Goal: Information Seeking & Learning: Check status

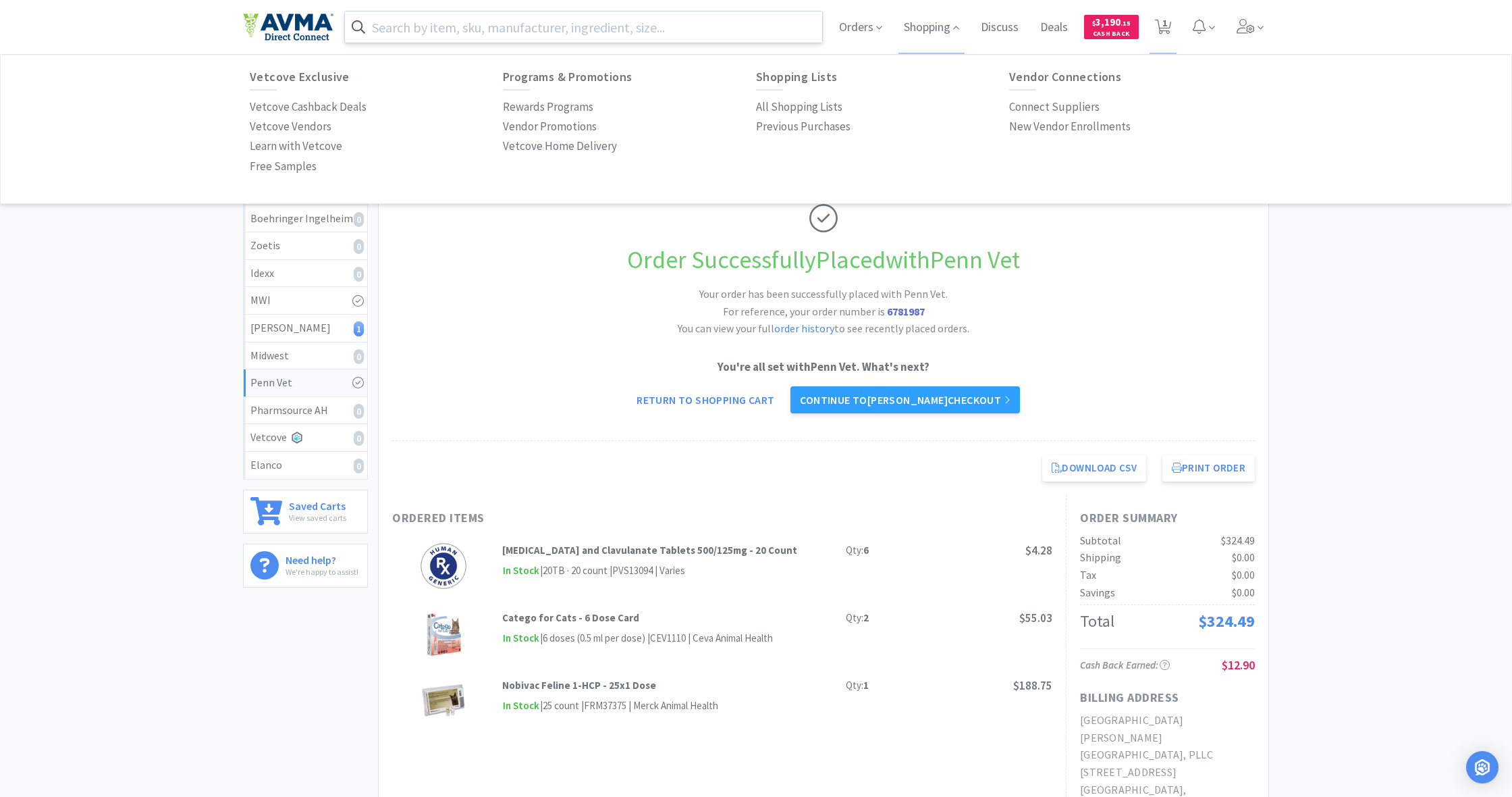
drag, startPoint x: 440, startPoint y: 31, endPoint x: 774, endPoint y: 13, distance: 334.5
click at [440, 31] on input "text" at bounding box center [584, 27] width 478 height 31
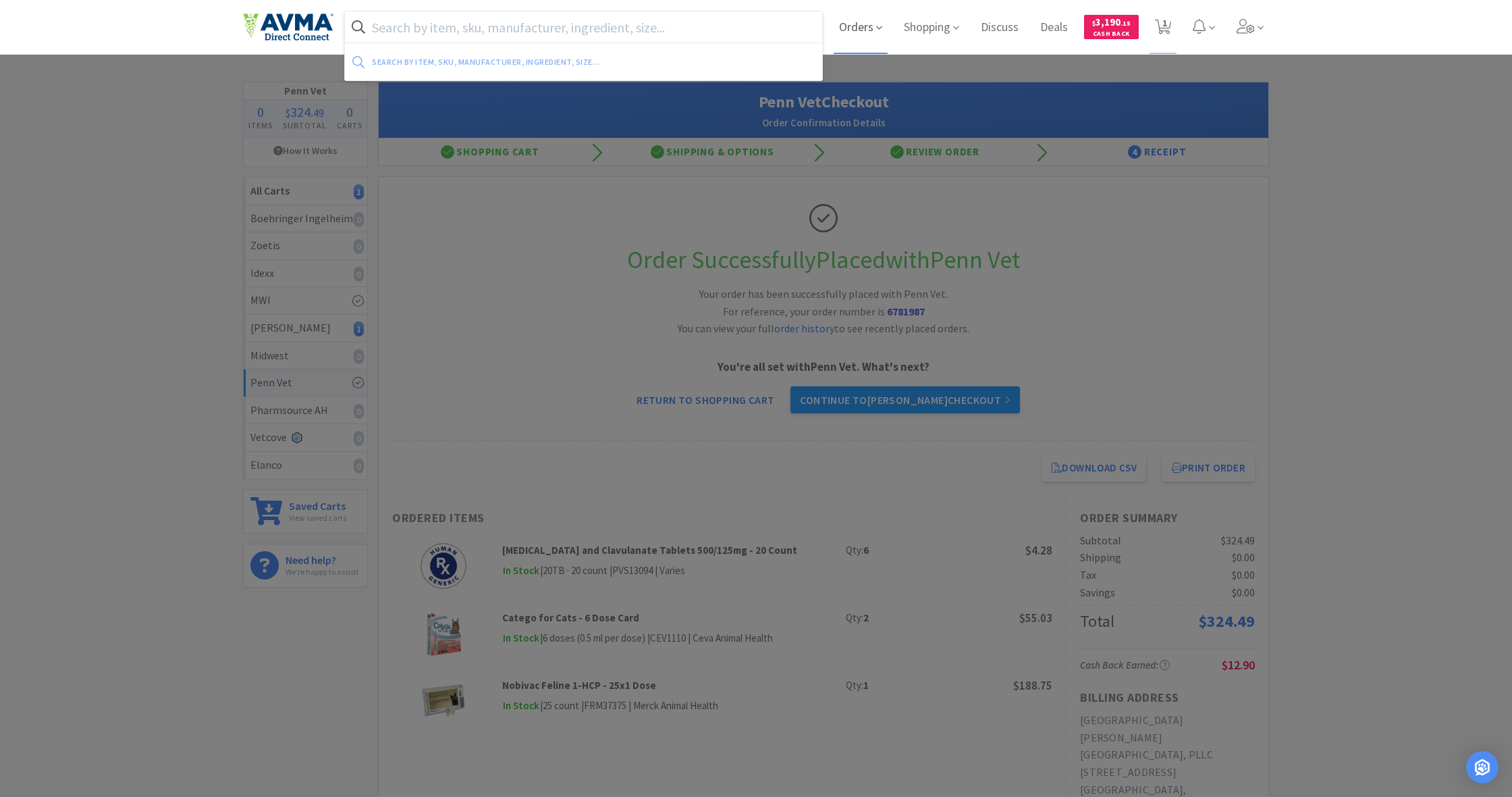
click at [861, 37] on span "Orders" at bounding box center [861, 27] width 54 height 54
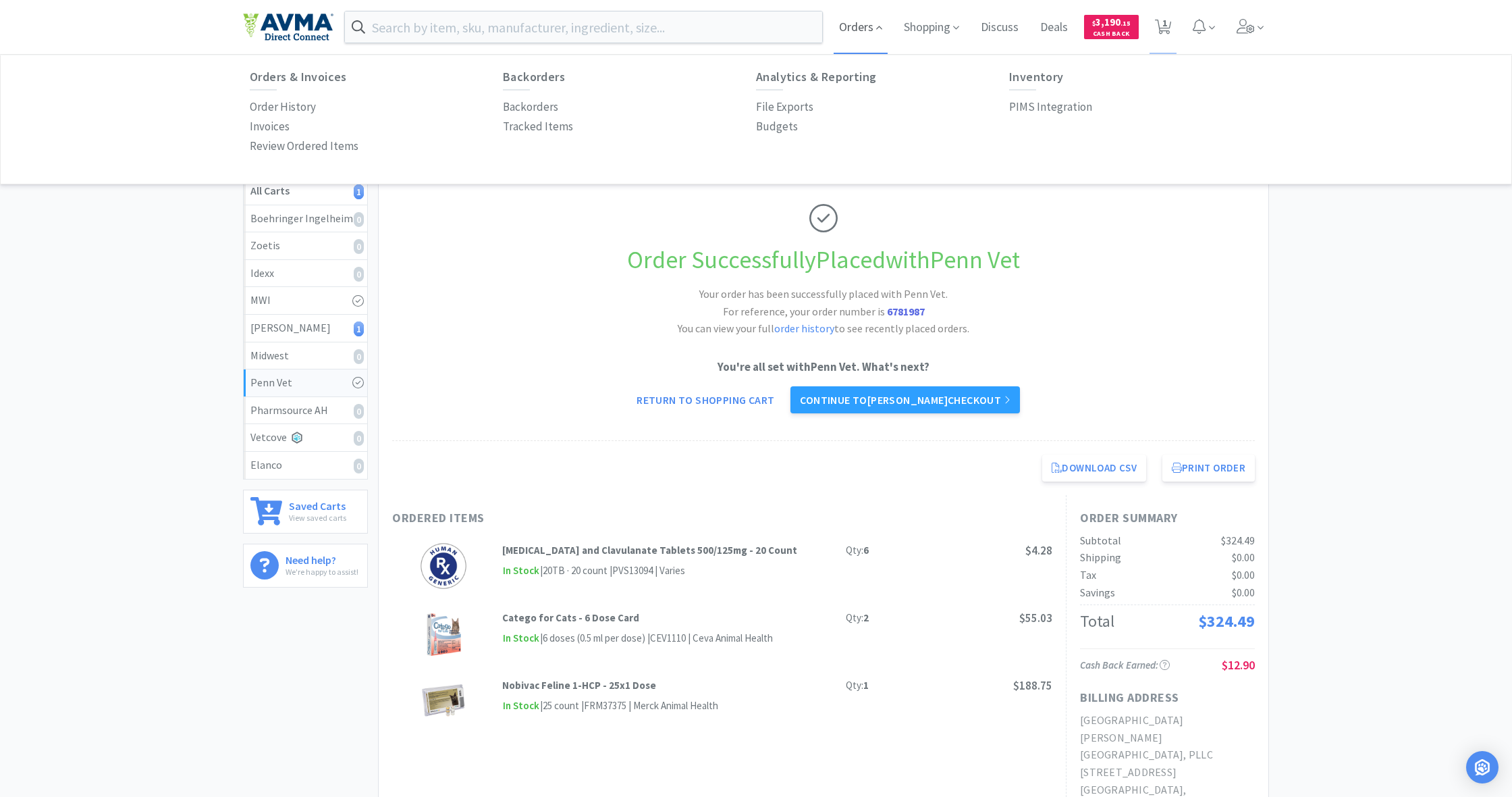
click at [860, 33] on span "Orders" at bounding box center [861, 27] width 54 height 54
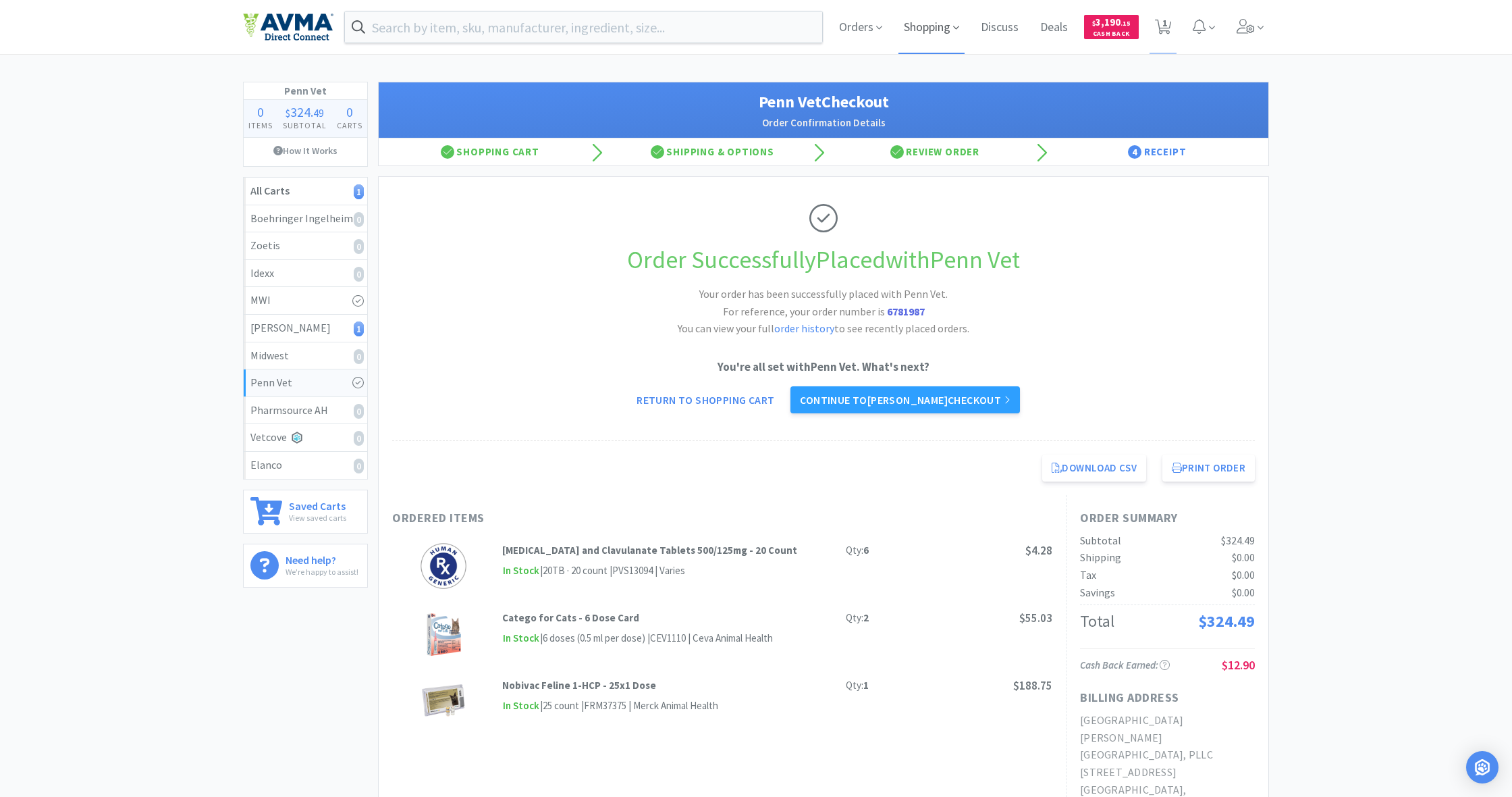
click at [915, 29] on span "Shopping" at bounding box center [932, 27] width 67 height 54
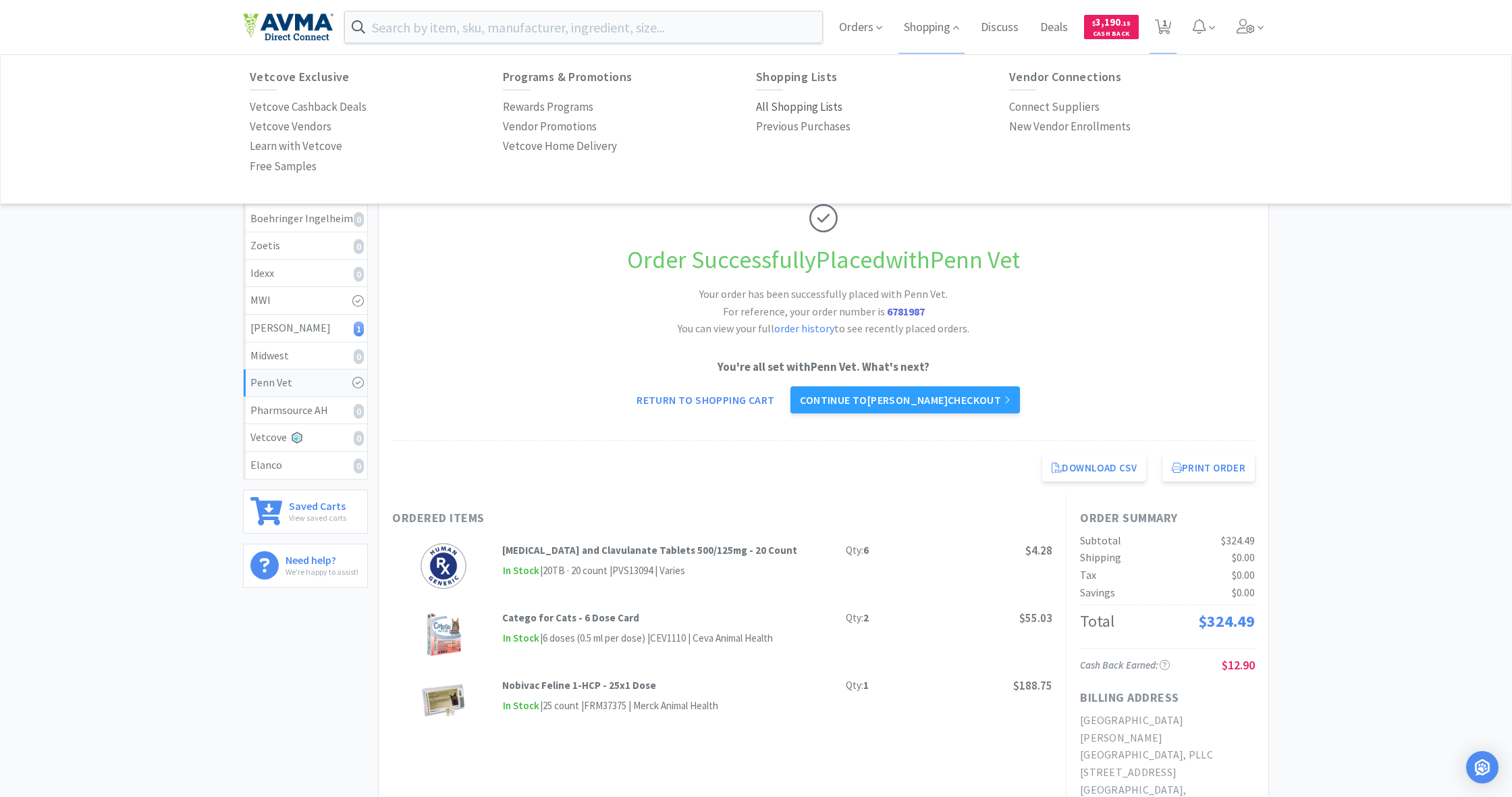
click at [795, 103] on p "All Shopping Lists" at bounding box center [800, 107] width 86 height 18
select select "1"
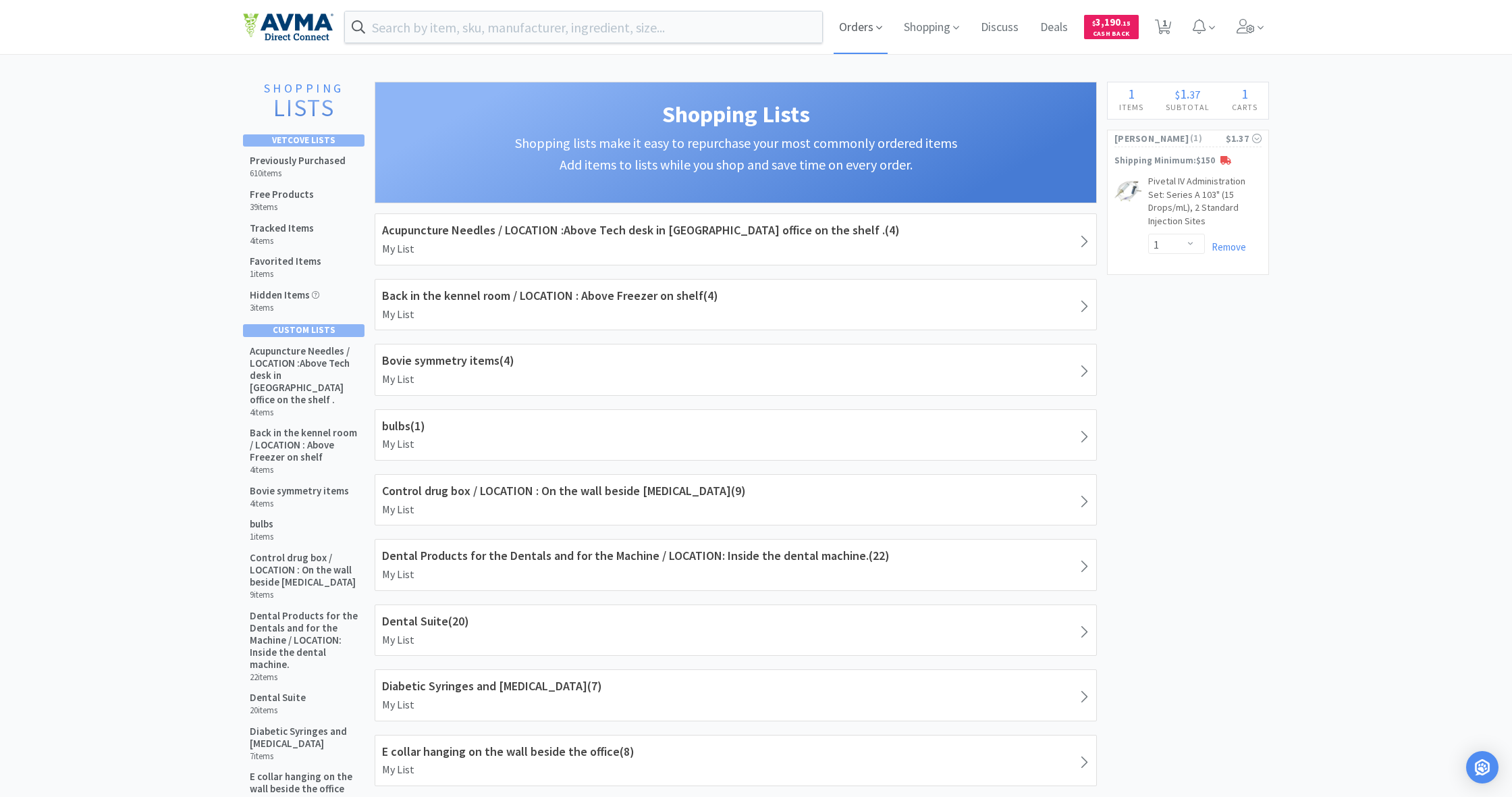
click at [865, 31] on span "Orders" at bounding box center [861, 27] width 54 height 54
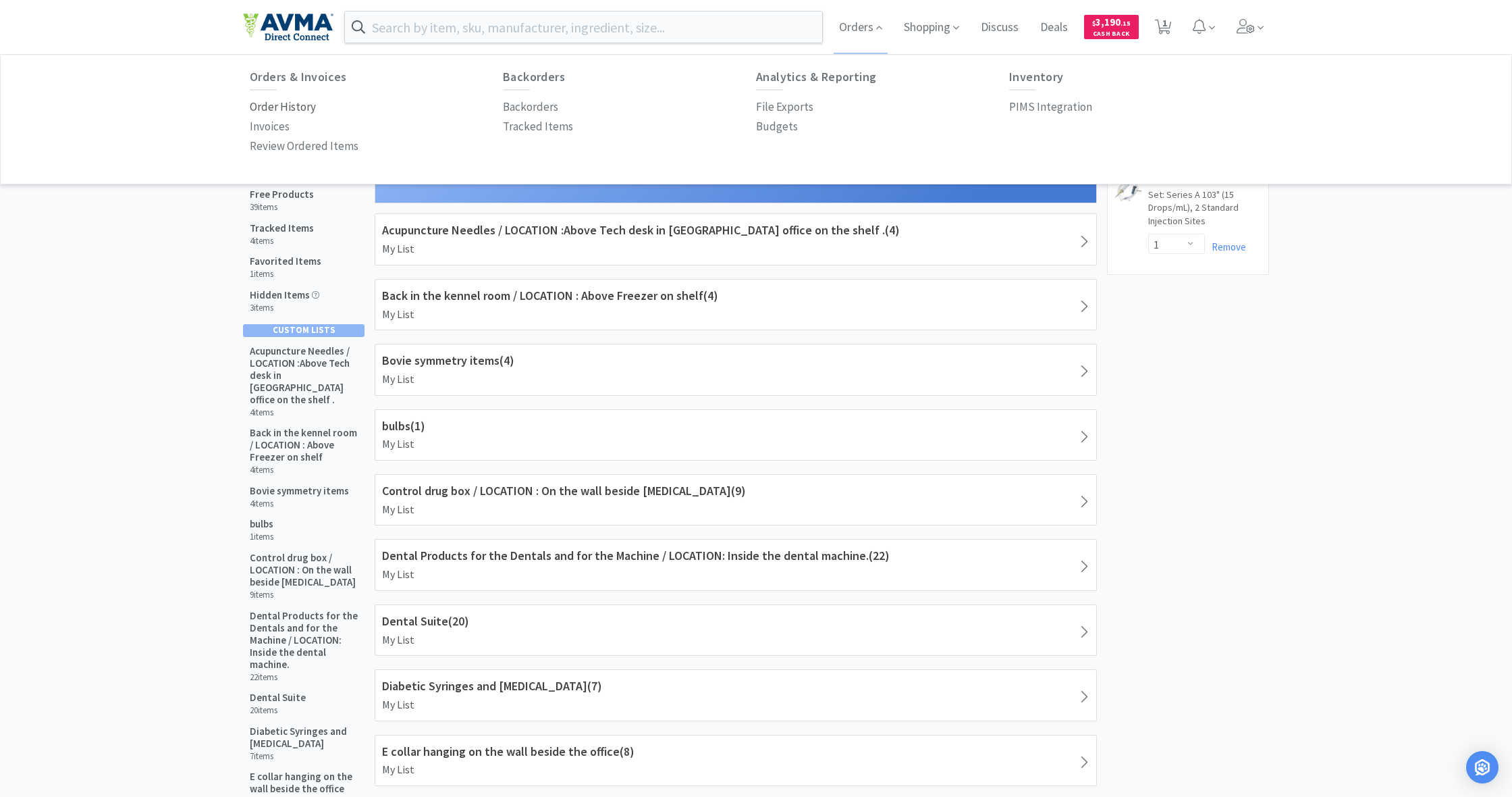
click at [289, 104] on p "Order History" at bounding box center [283, 107] width 67 height 18
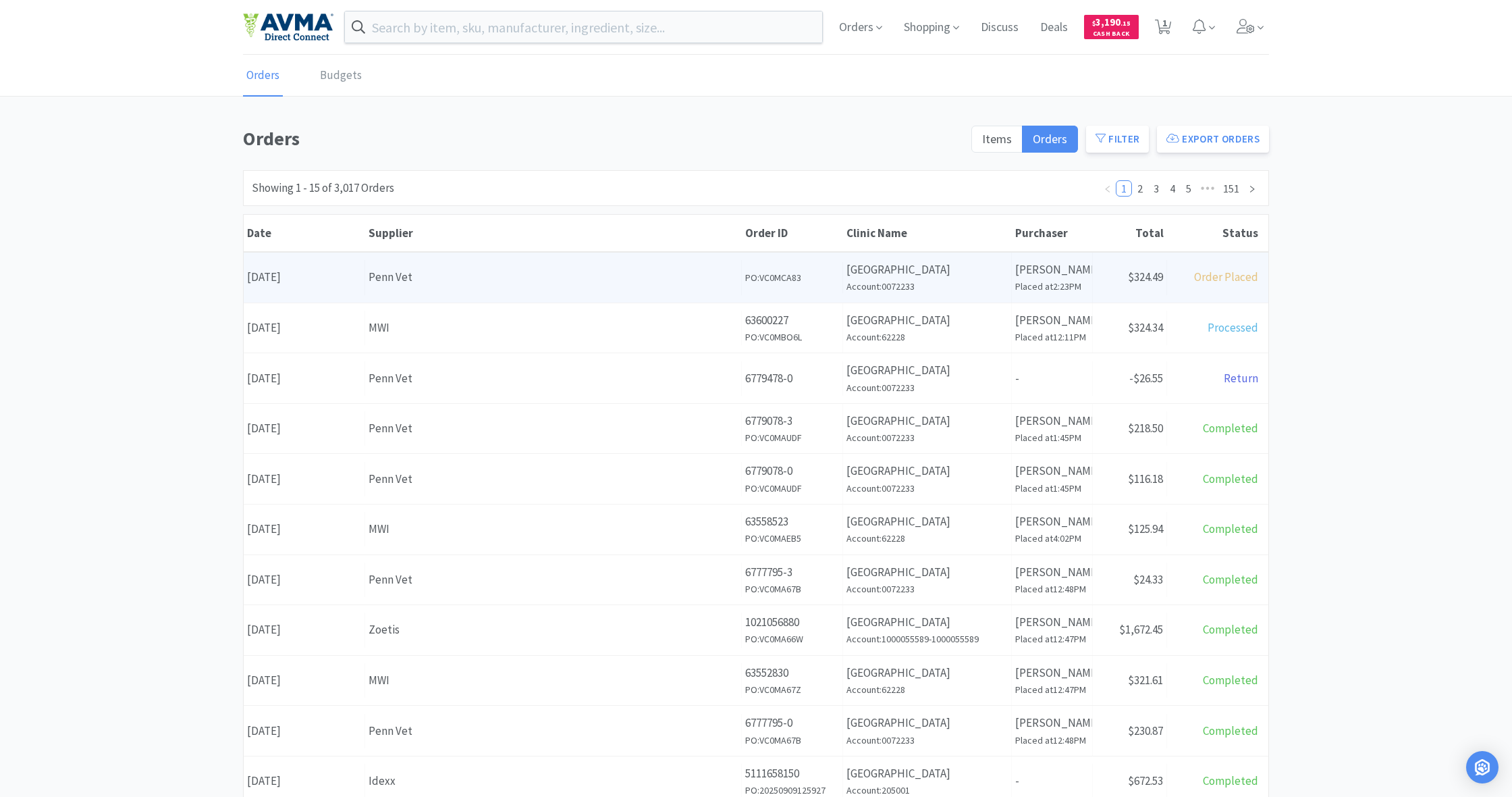
click at [557, 284] on div "Penn Vet" at bounding box center [553, 277] width 370 height 18
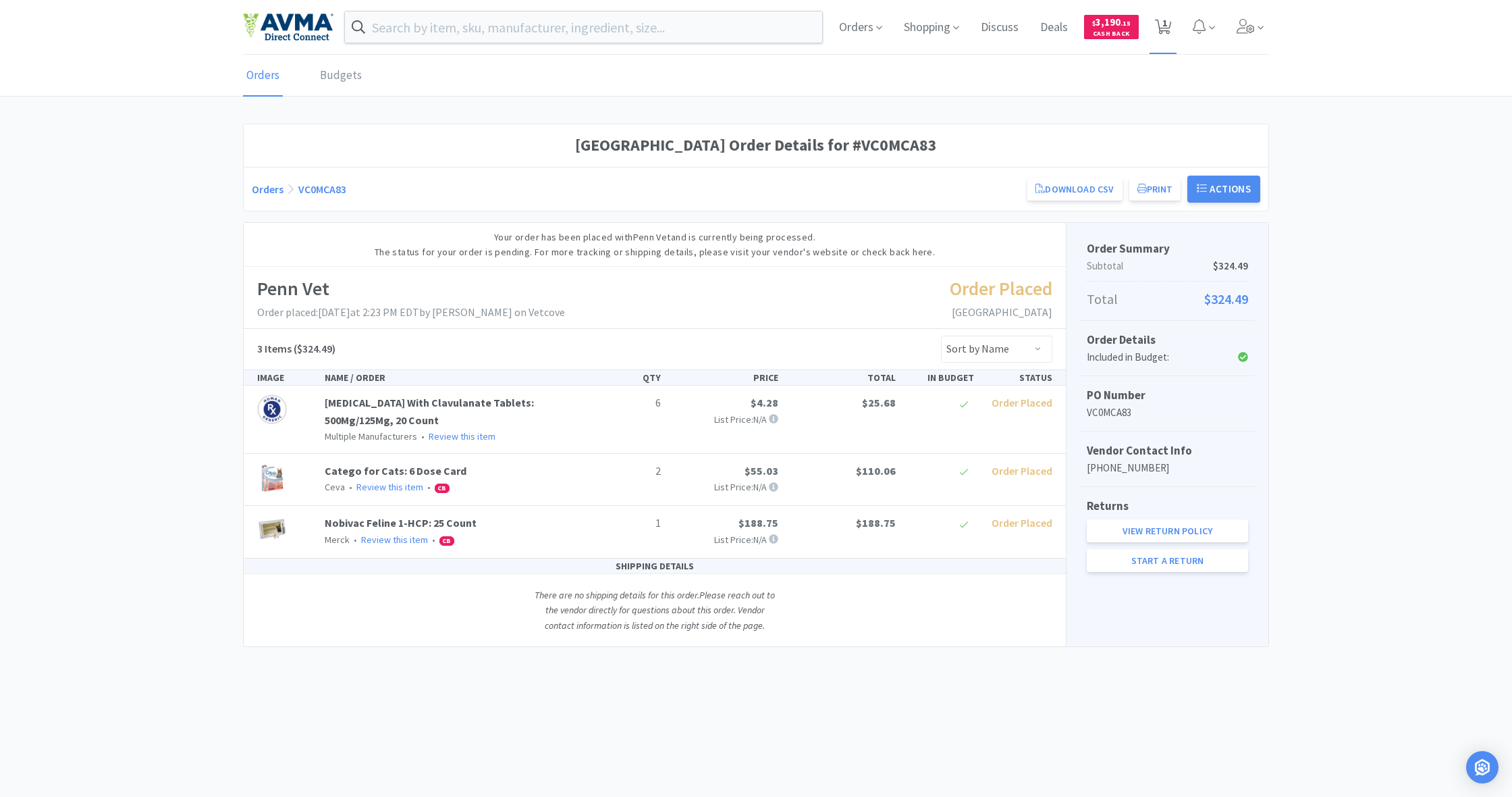
click at [1169, 27] on icon at bounding box center [1163, 27] width 17 height 15
select select "1"
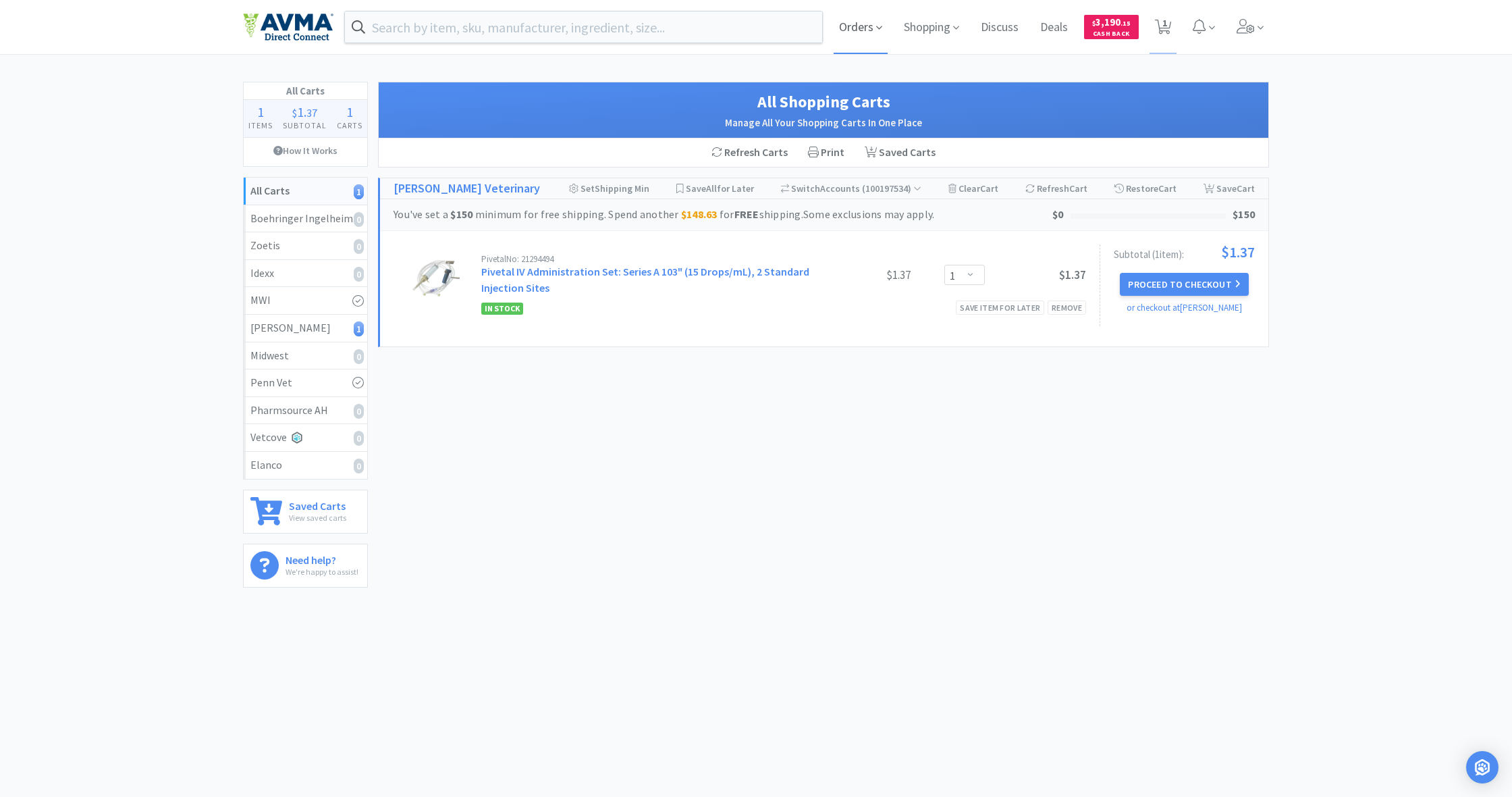
click at [849, 26] on span "Orders" at bounding box center [861, 27] width 54 height 54
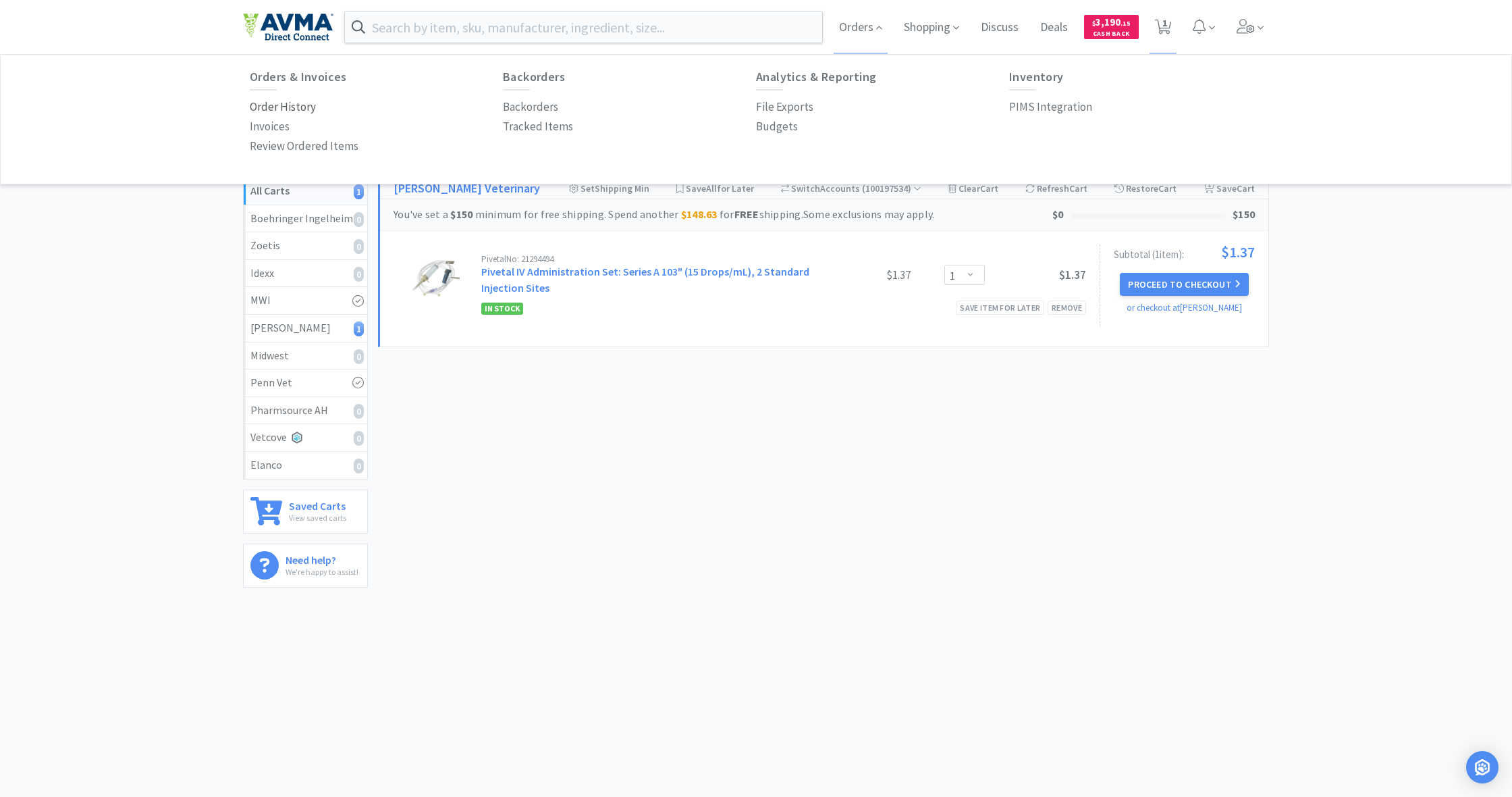
click at [274, 106] on p "Order History" at bounding box center [283, 107] width 67 height 18
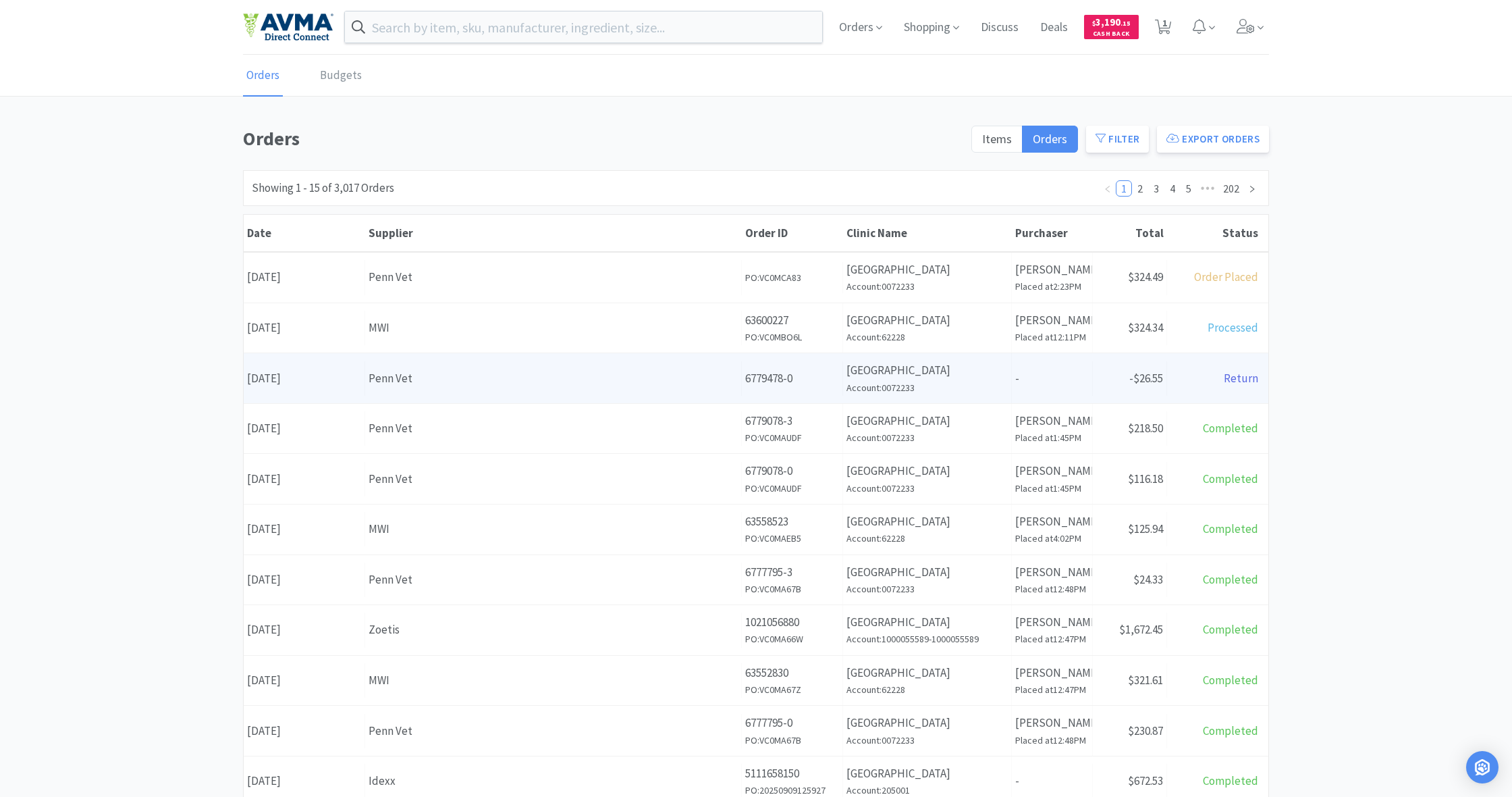
click at [538, 384] on div "Penn Vet" at bounding box center [553, 379] width 370 height 18
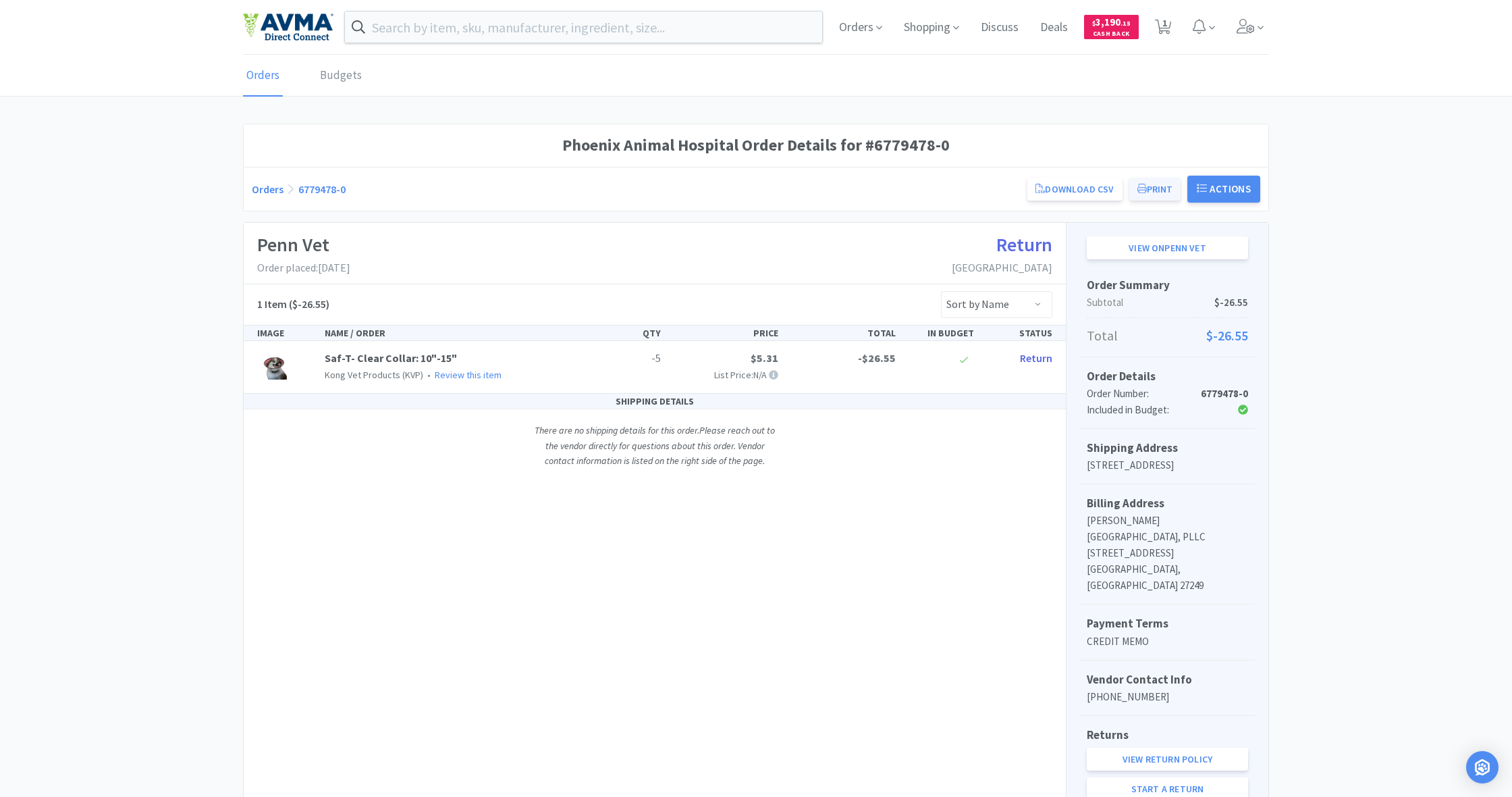
click at [1153, 193] on button "Print" at bounding box center [1156, 189] width 52 height 23
click at [854, 27] on span "Orders" at bounding box center [861, 27] width 54 height 54
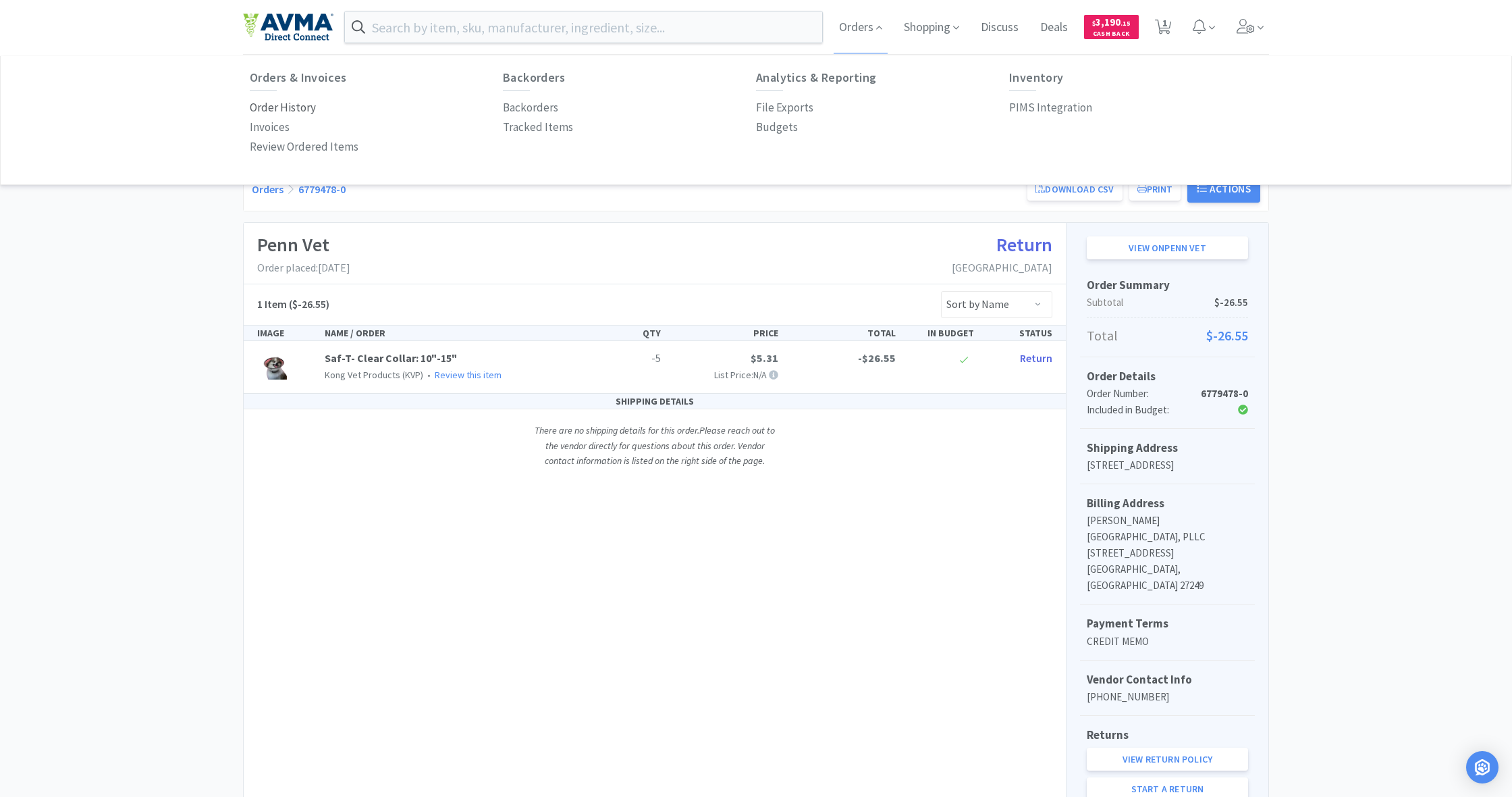
click at [285, 110] on p "Order History" at bounding box center [283, 108] width 67 height 18
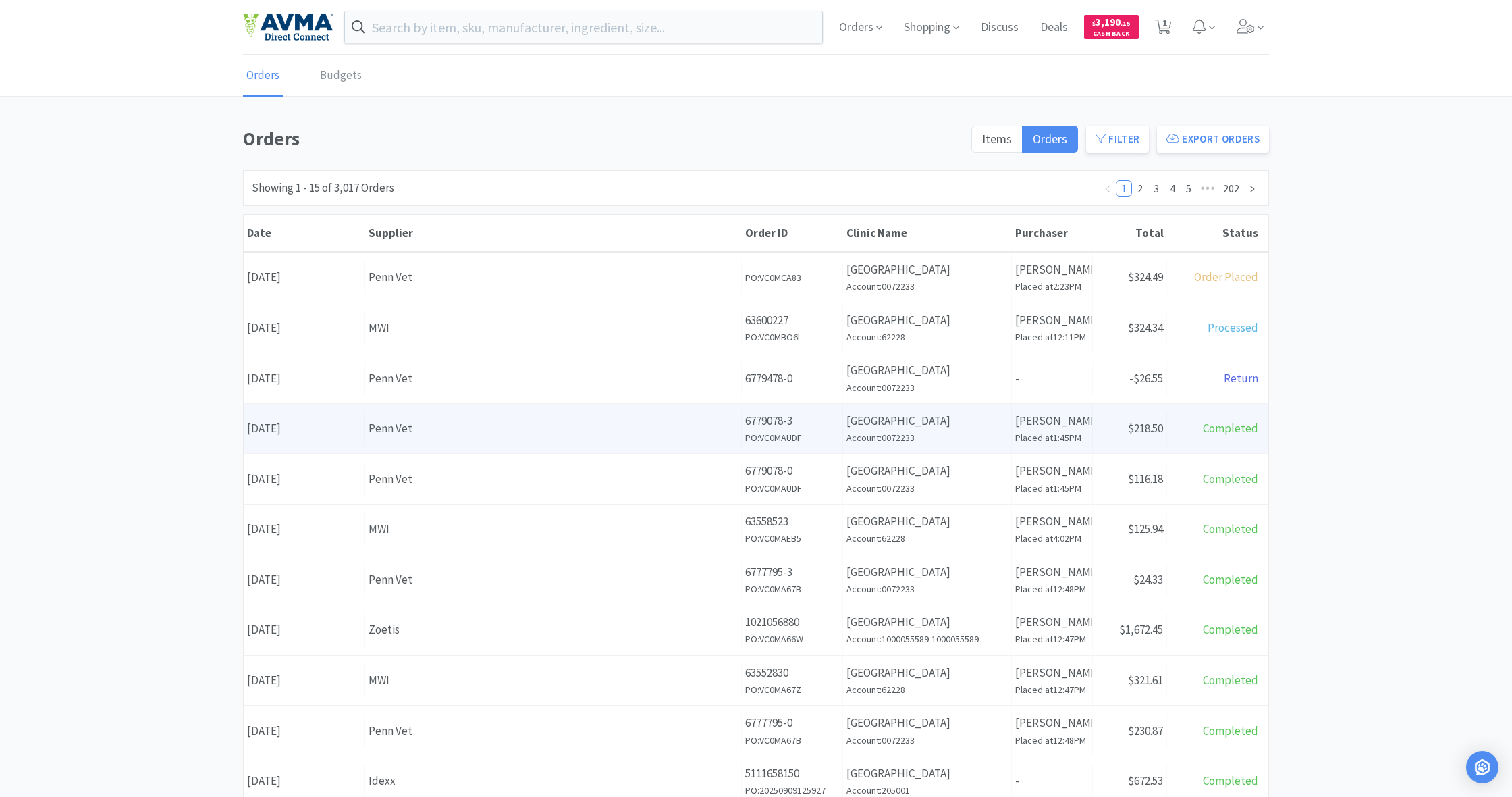
click at [588, 449] on div "Date [DATE] Supplier Penn Vet Order ID 6779078-3 PO: VC0MAUDF Clinic Name [GEOG…" at bounding box center [756, 429] width 1024 height 50
click at [592, 432] on div "Penn Vet" at bounding box center [553, 428] width 370 height 18
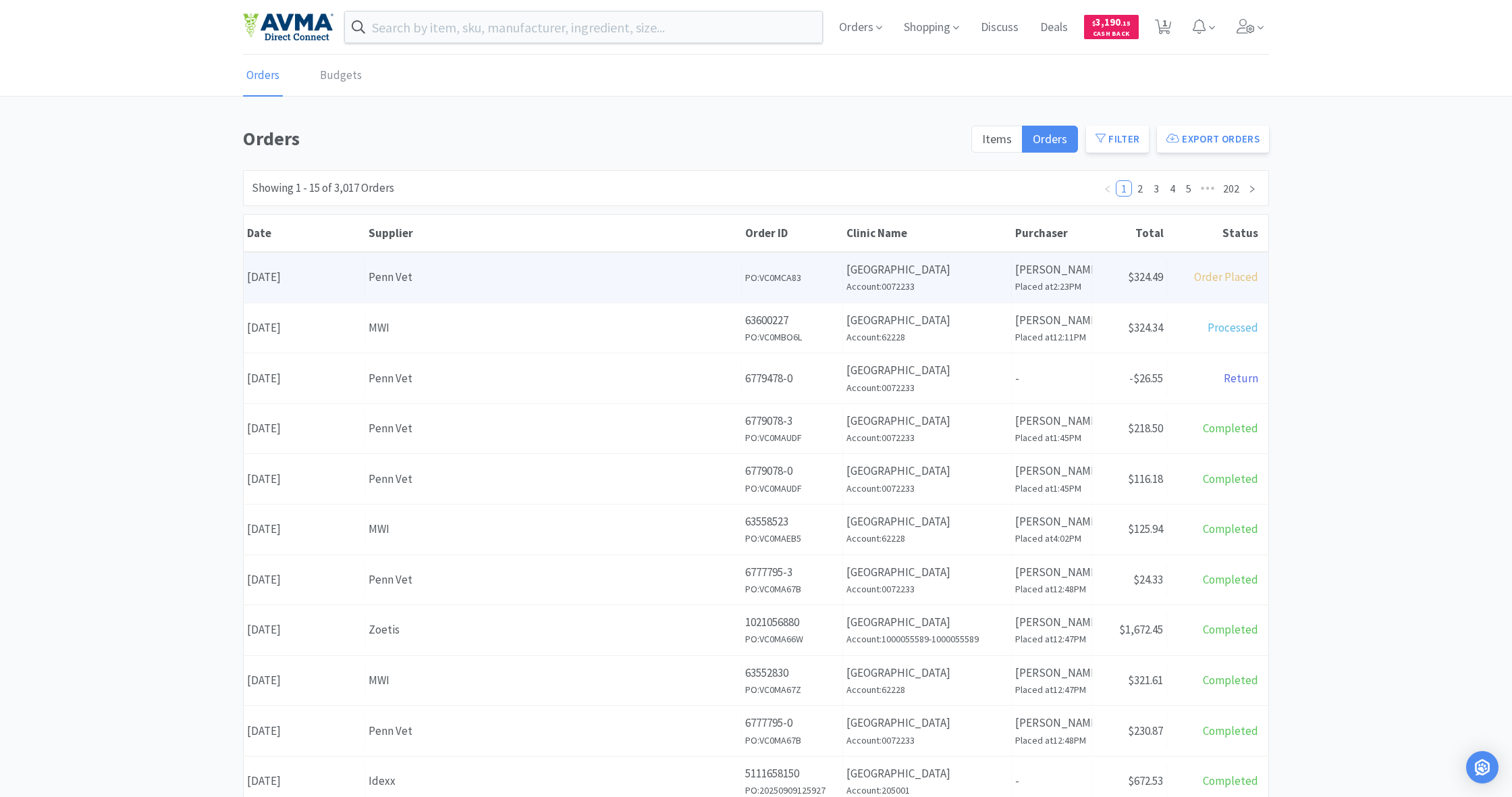
click at [513, 275] on div "Penn Vet" at bounding box center [553, 277] width 370 height 18
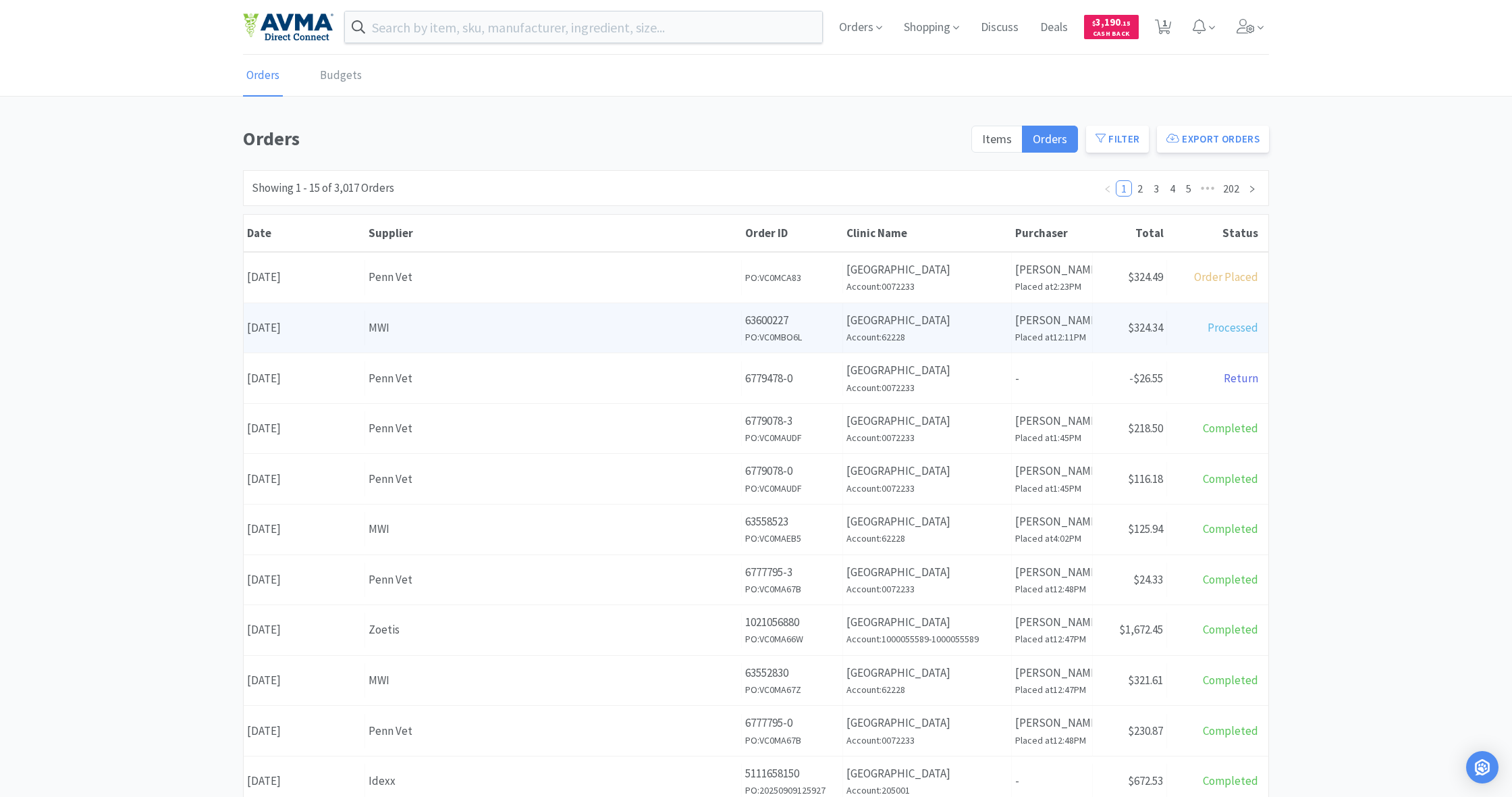
click at [622, 341] on div "Supplier MWI" at bounding box center [553, 327] width 377 height 34
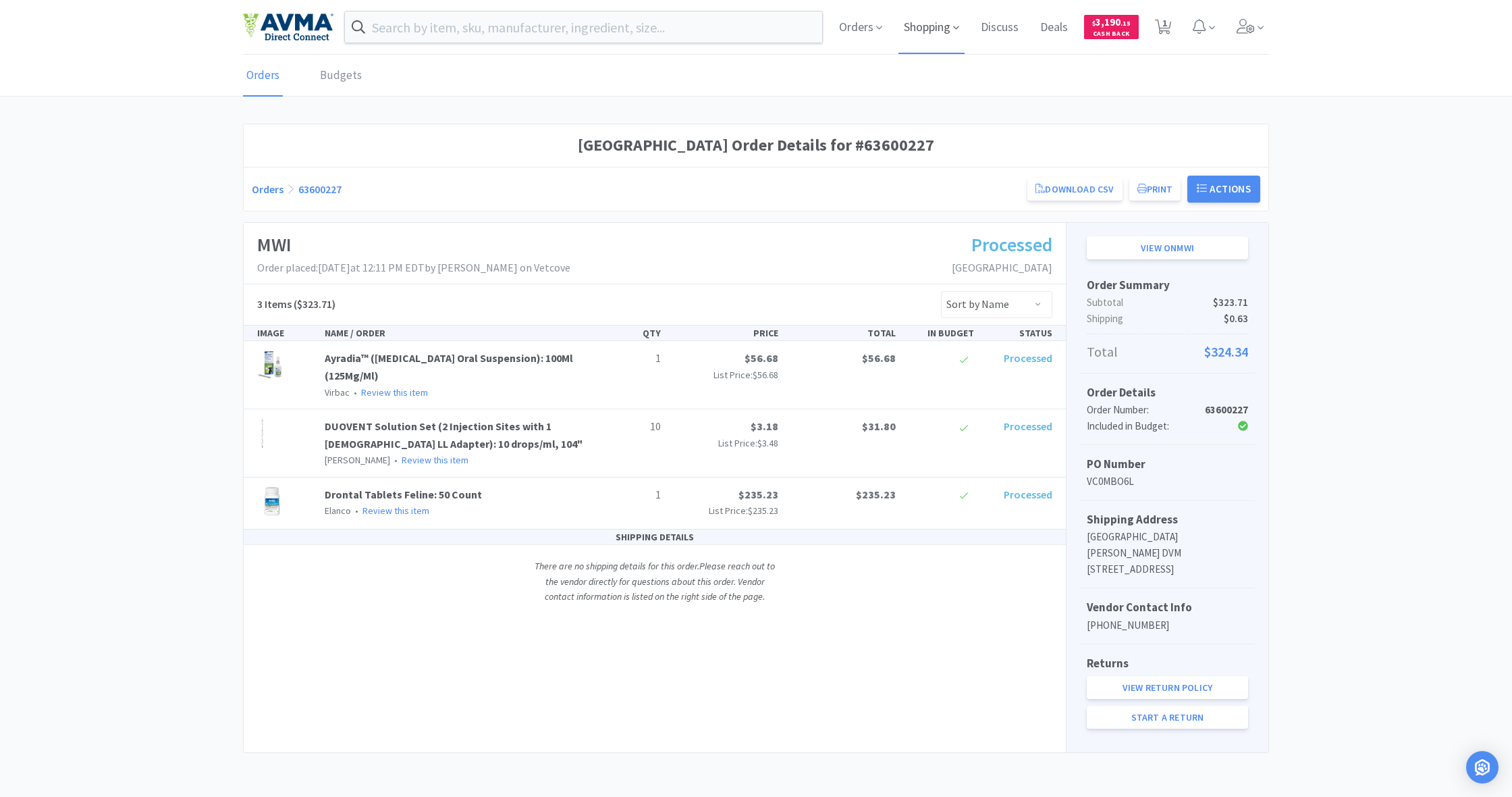
click at [932, 26] on span "Shopping" at bounding box center [932, 27] width 67 height 54
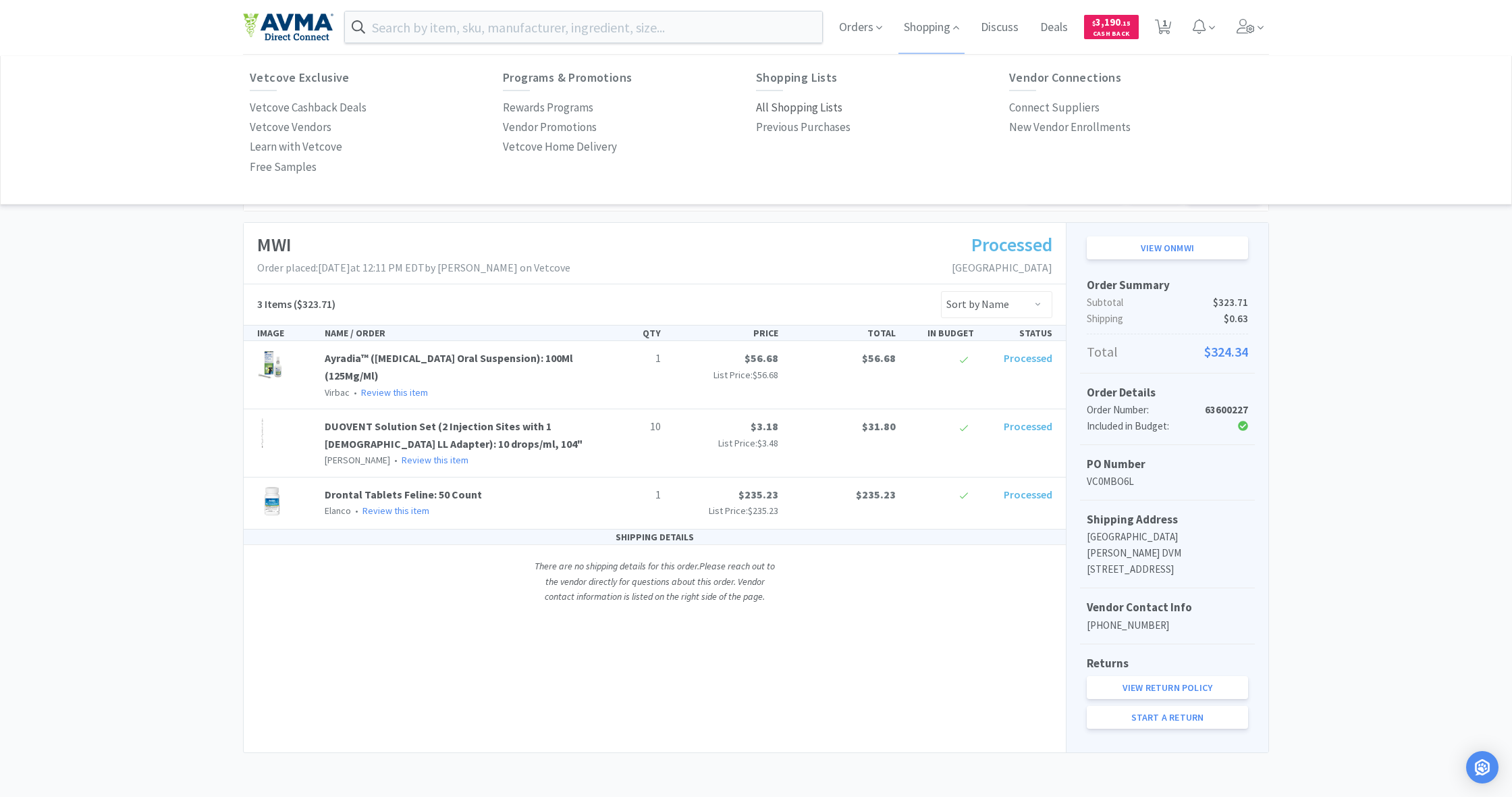
click at [790, 107] on p "All Shopping Lists" at bounding box center [800, 108] width 86 height 18
select select "1"
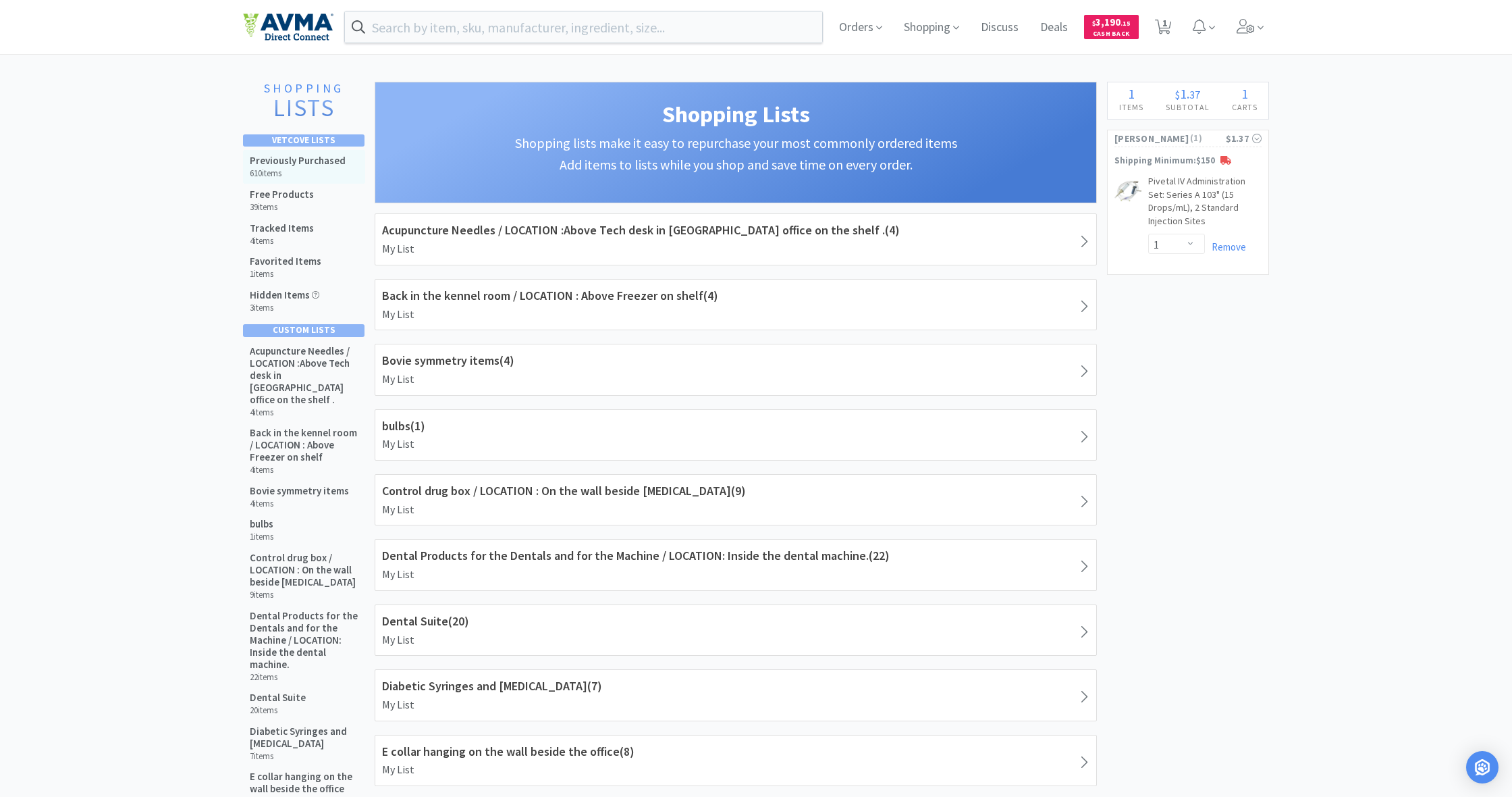
click at [300, 168] on h6 "610 items" at bounding box center [298, 174] width 96 height 11
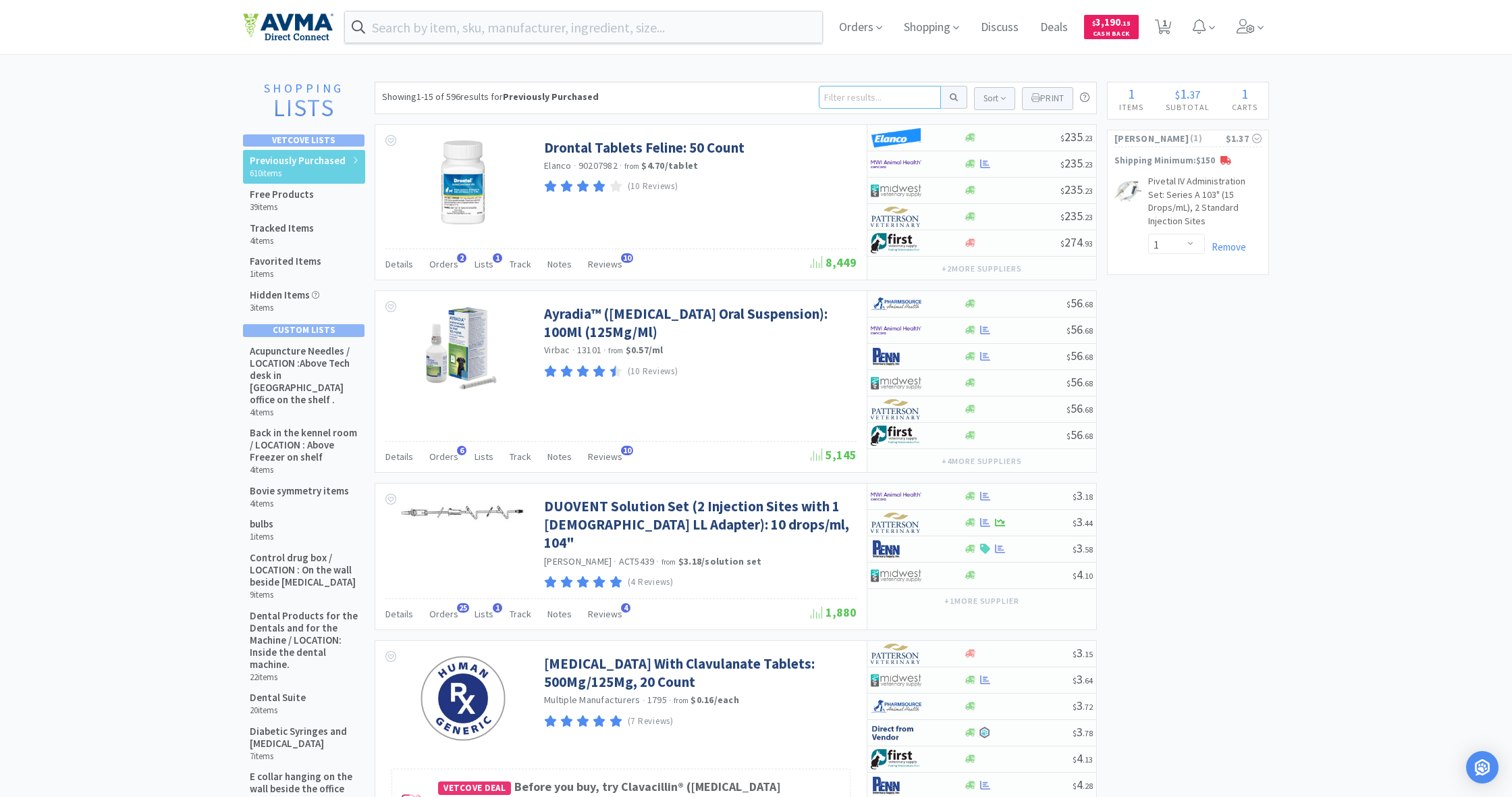
click at [836, 100] on input at bounding box center [881, 97] width 122 height 23
type input "catego"
click at [952, 97] on button at bounding box center [953, 97] width 26 height 23
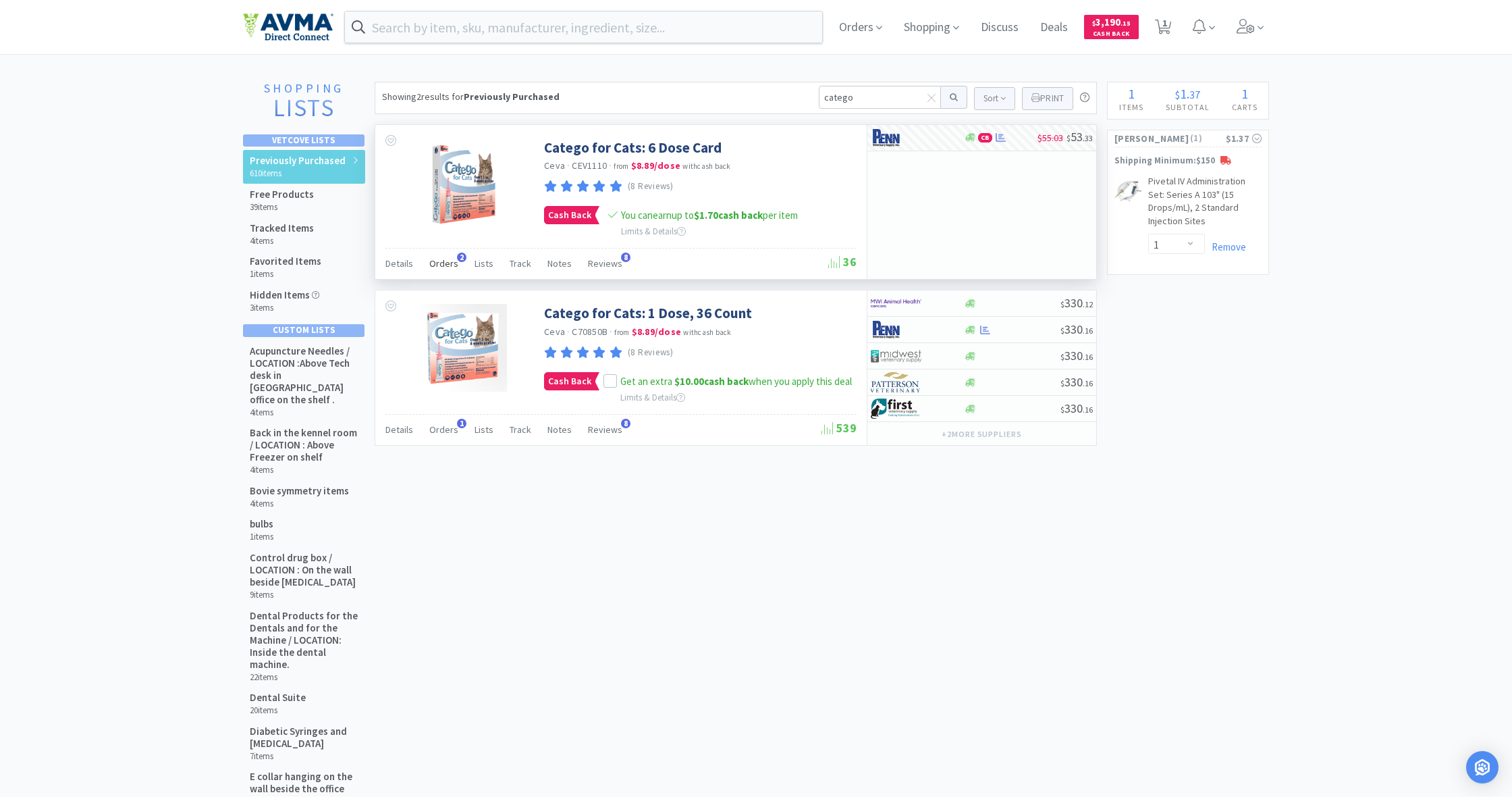
click at [443, 265] on span "Orders" at bounding box center [443, 264] width 29 height 13
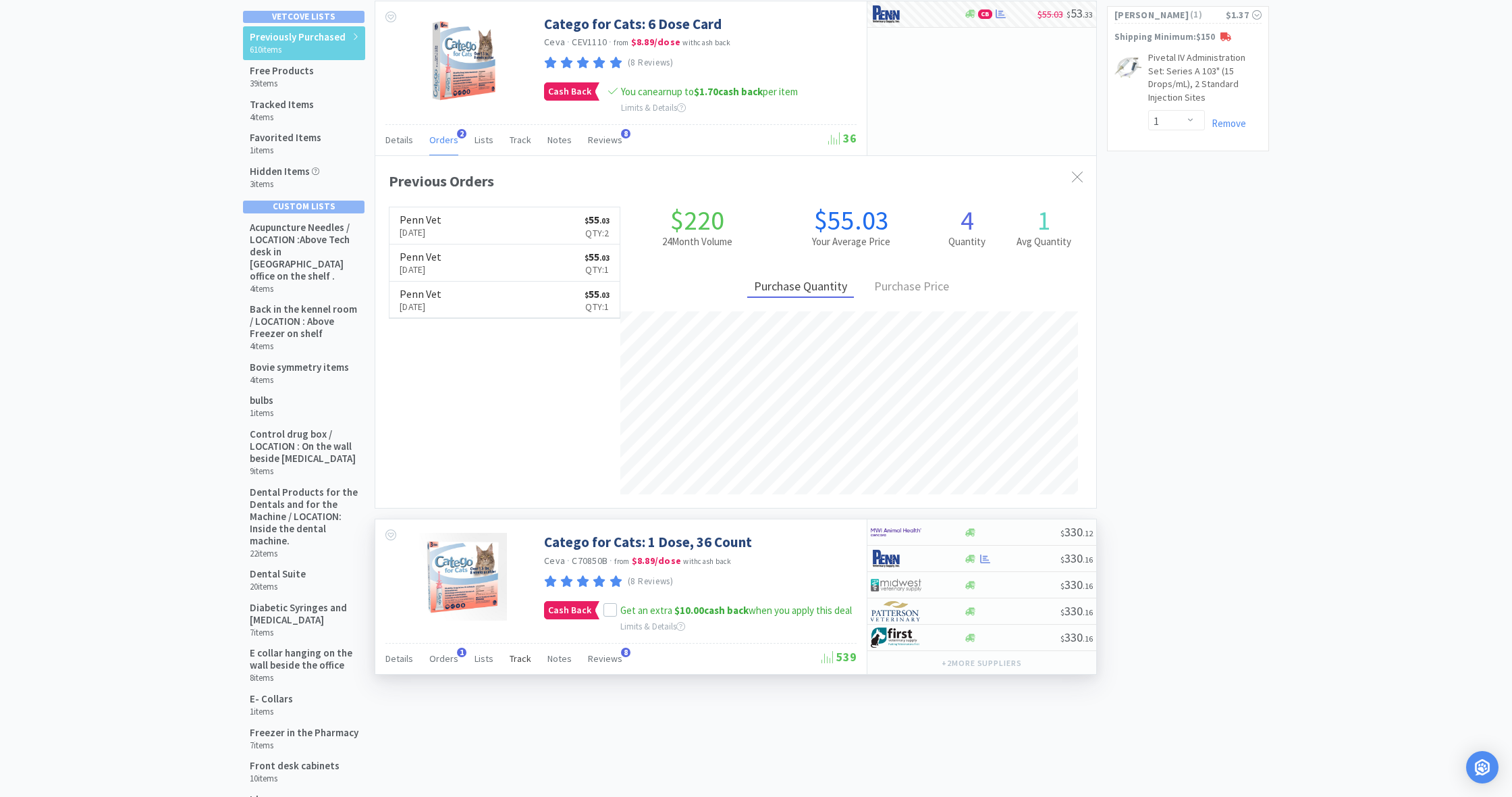
scroll to position [130, 0]
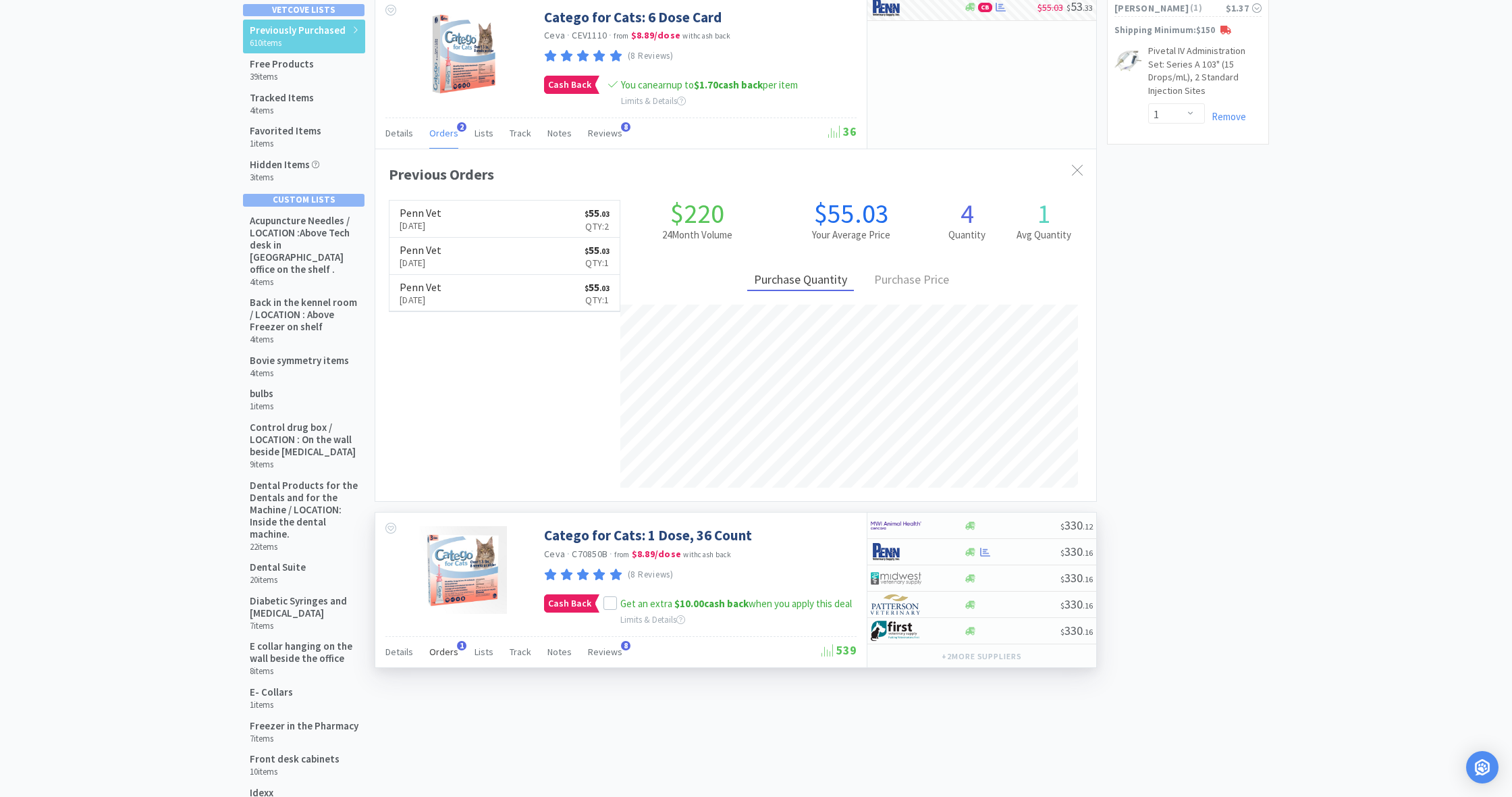
click at [448, 649] on span "Orders" at bounding box center [443, 652] width 29 height 13
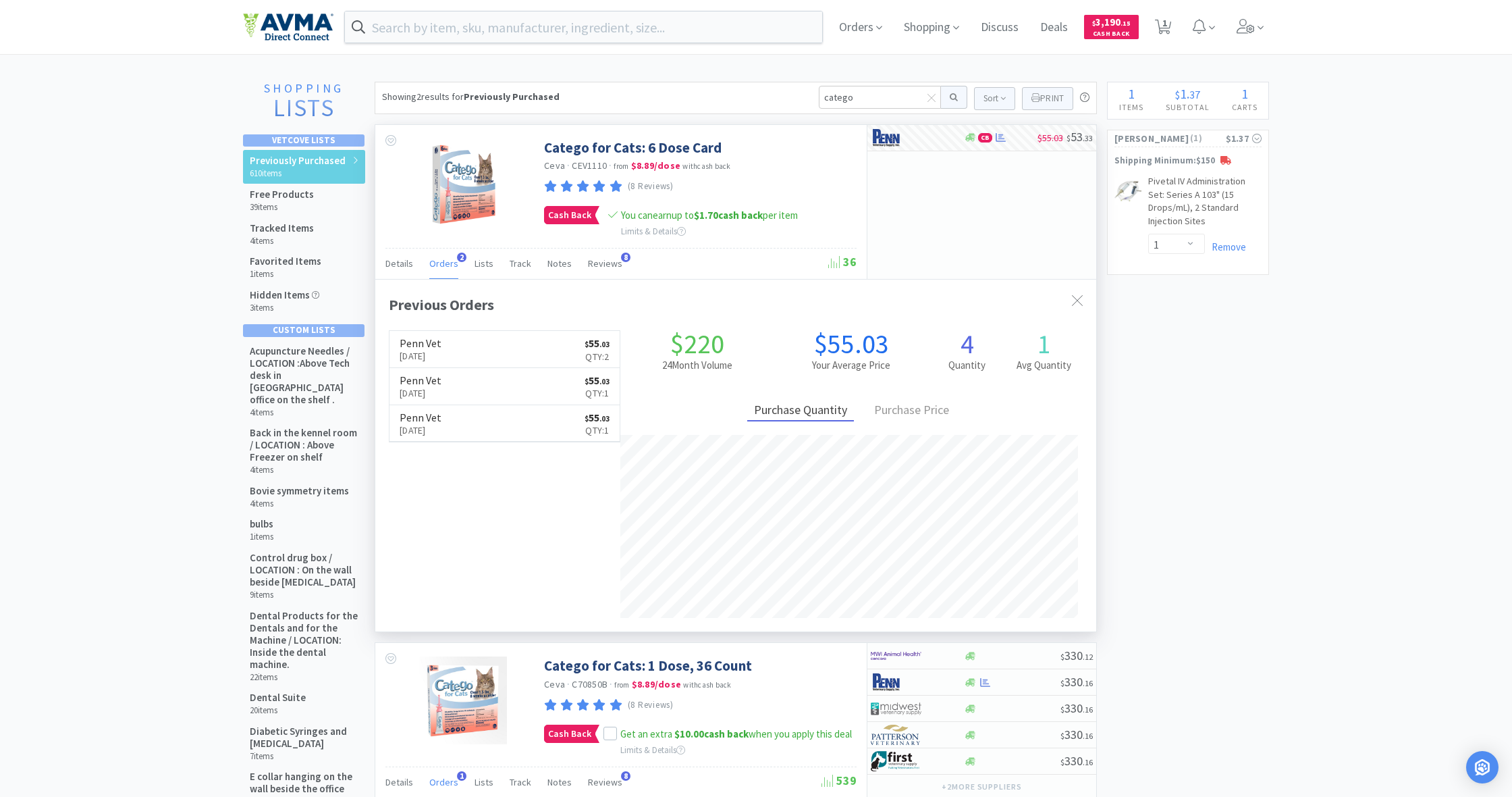
scroll to position [0, 0]
click at [926, 30] on span "Shopping" at bounding box center [932, 27] width 67 height 54
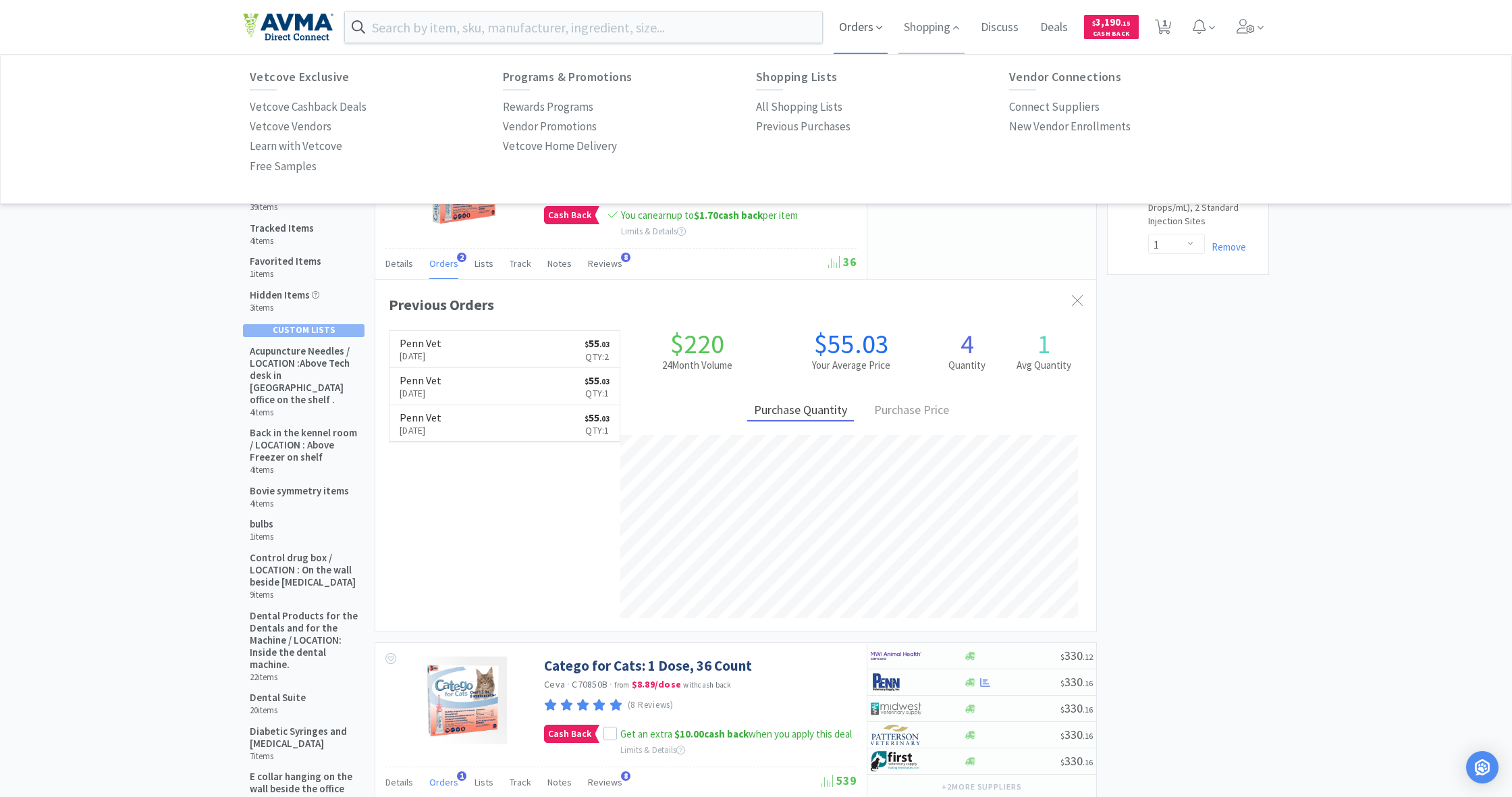
click at [853, 23] on span "Orders" at bounding box center [861, 27] width 54 height 54
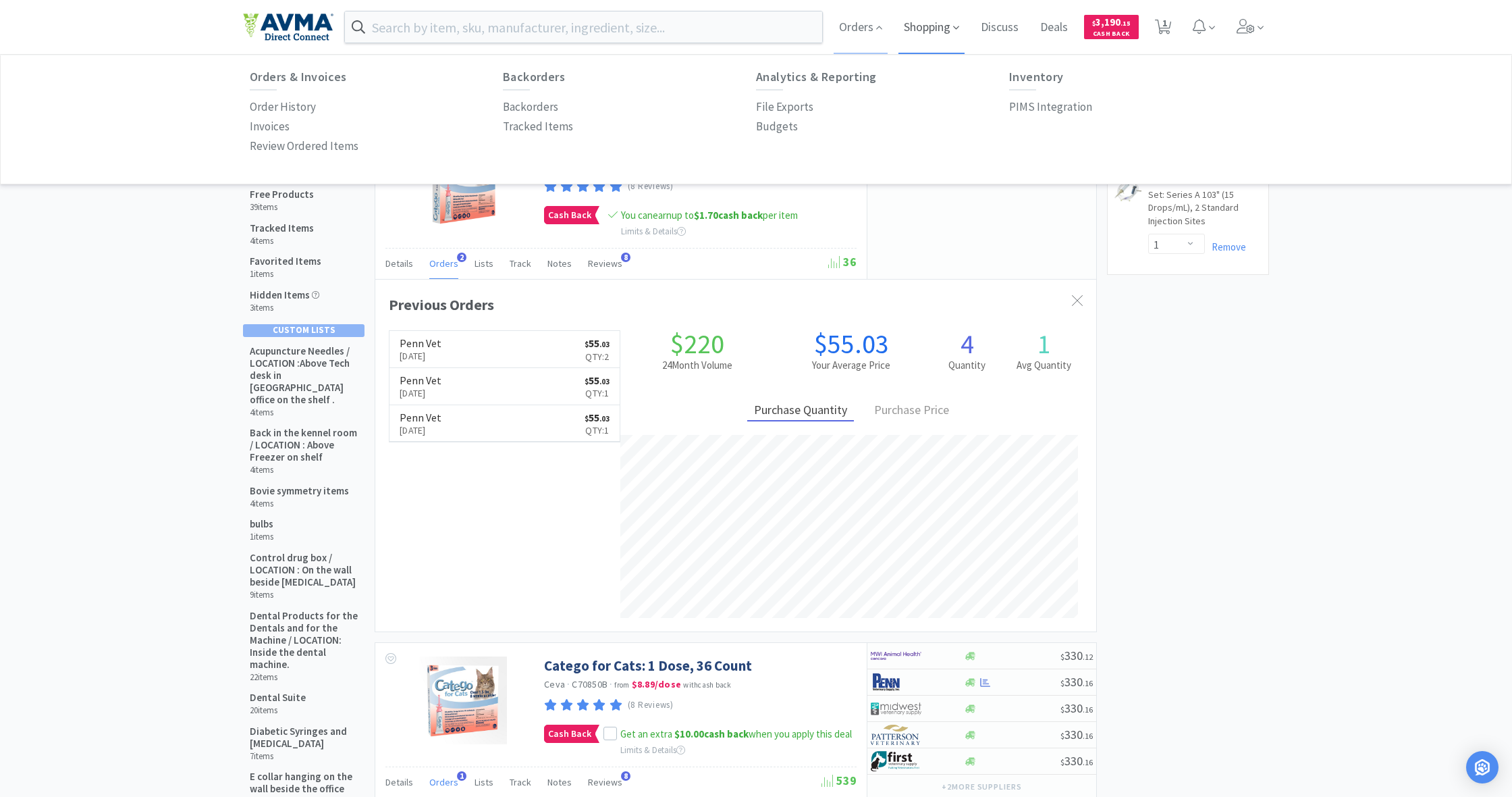
click at [926, 31] on span "Shopping" at bounding box center [932, 27] width 67 height 54
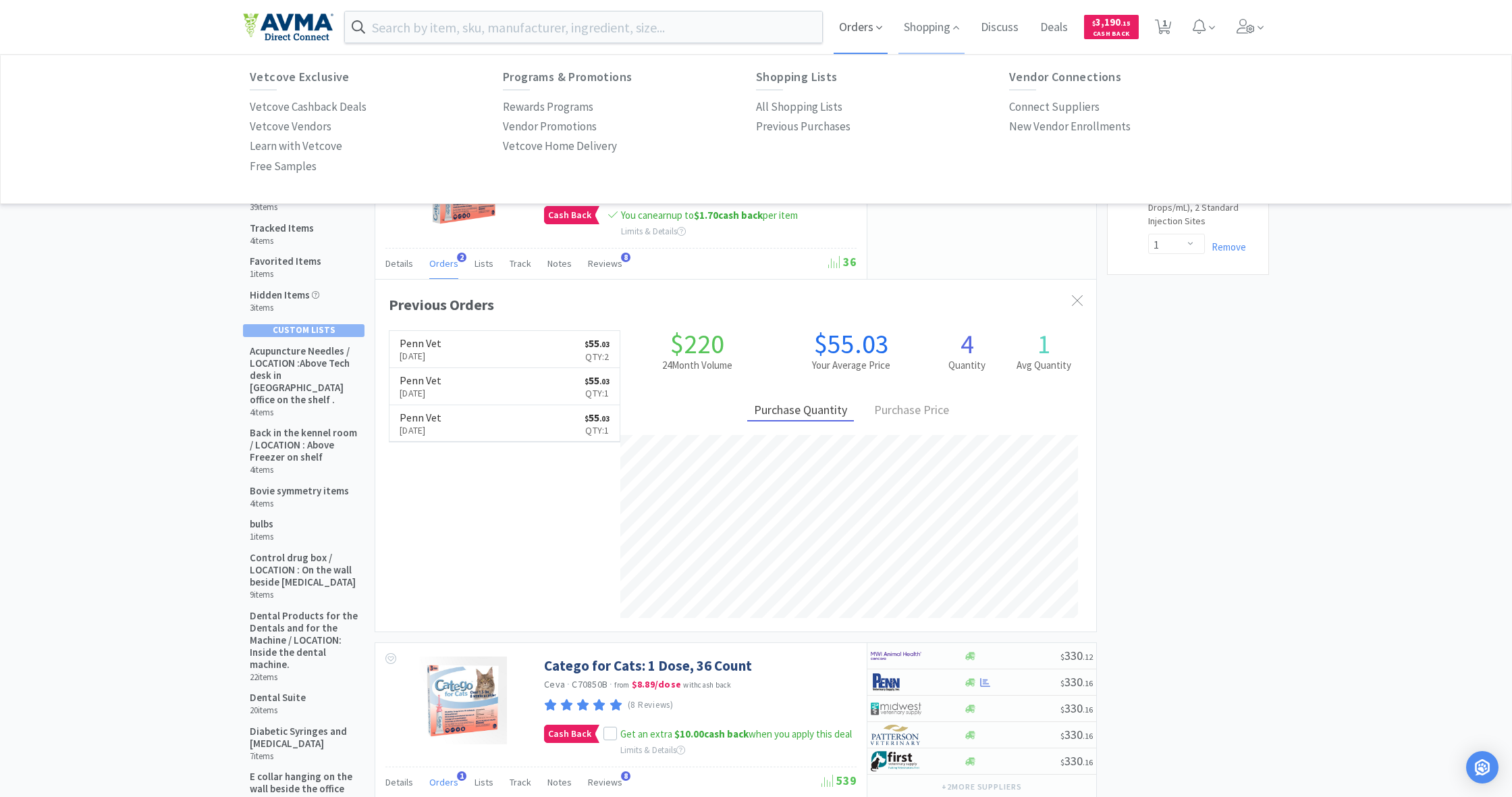
click at [850, 27] on span "Orders" at bounding box center [861, 27] width 54 height 54
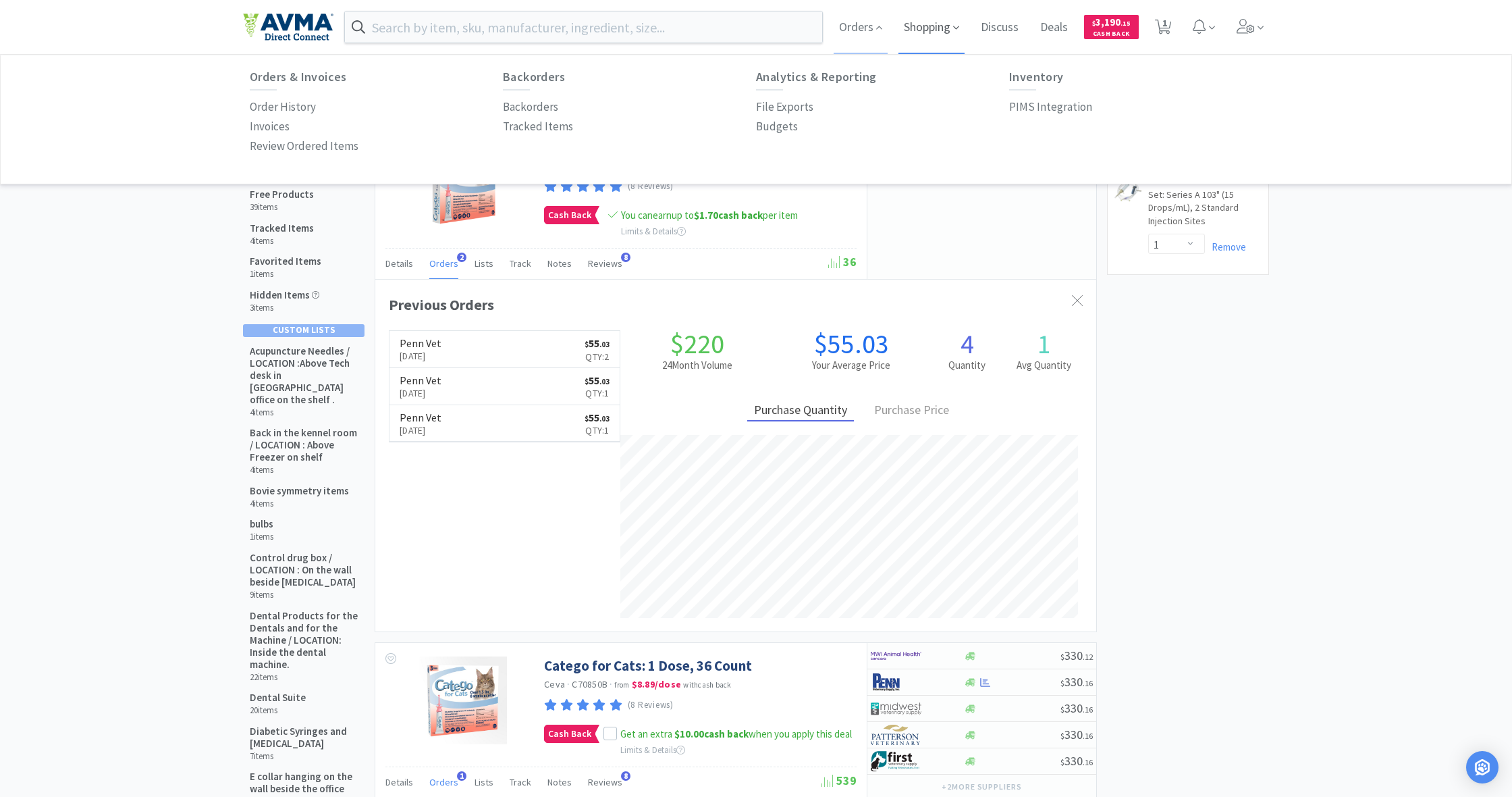
click at [906, 26] on span "Shopping" at bounding box center [932, 27] width 67 height 54
